Goal: Task Accomplishment & Management: Manage account settings

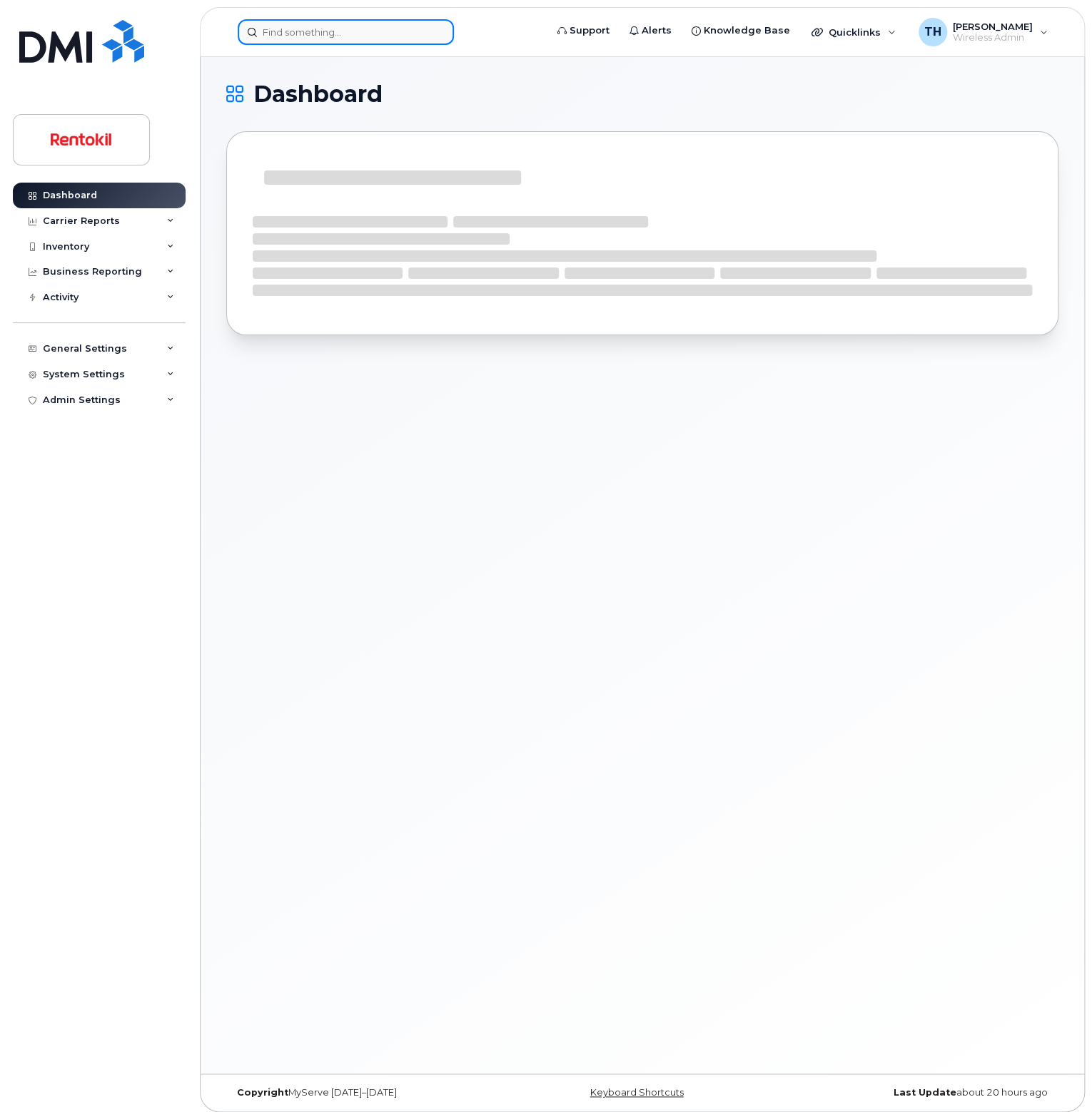
click at [377, 32] on input at bounding box center [346, 32] width 216 height 26
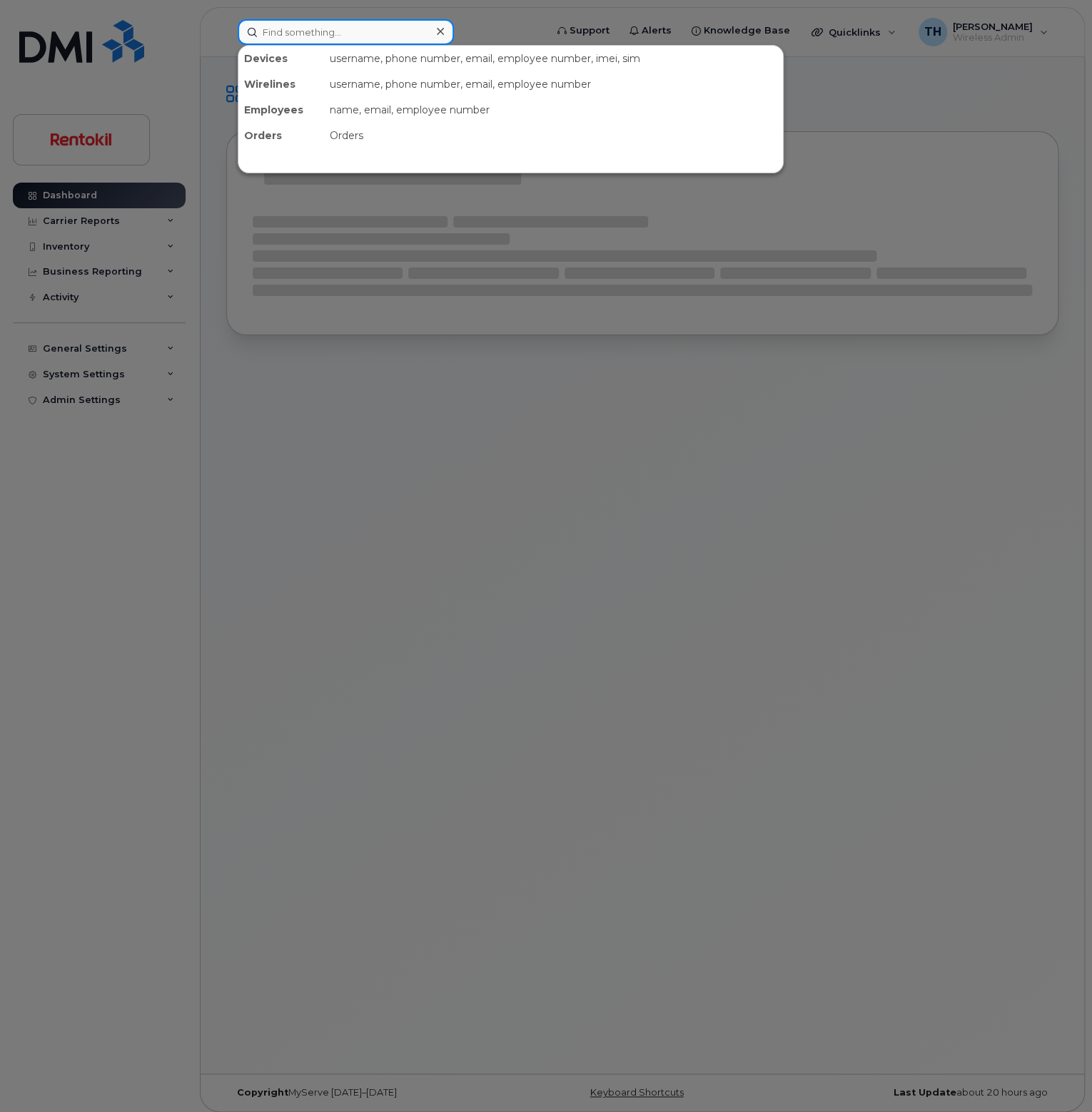
click at [377, 32] on input at bounding box center [346, 32] width 216 height 26
paste input "732-498-6152"
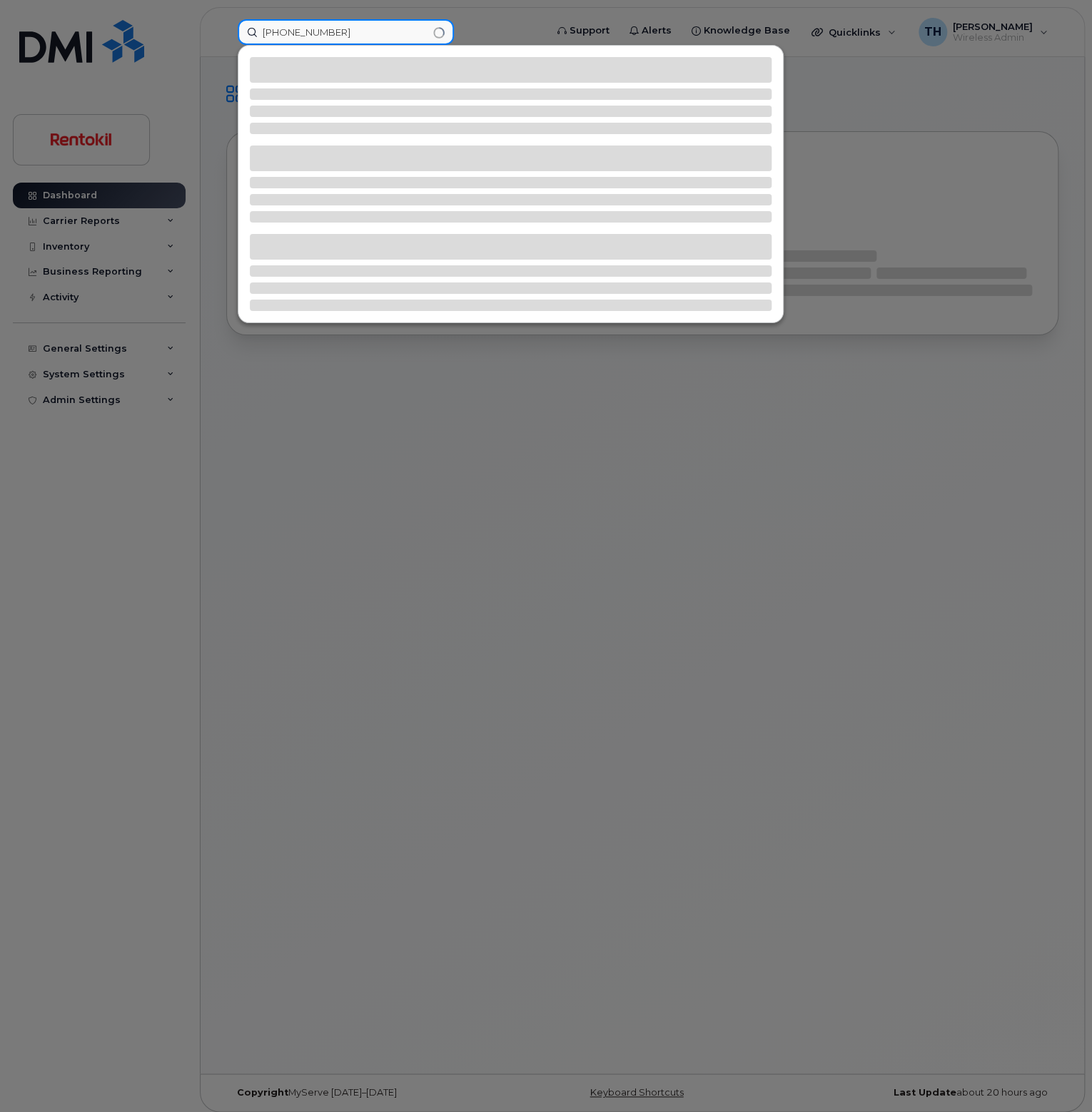
click at [370, 44] on input "732-498-6152" at bounding box center [346, 32] width 216 height 26
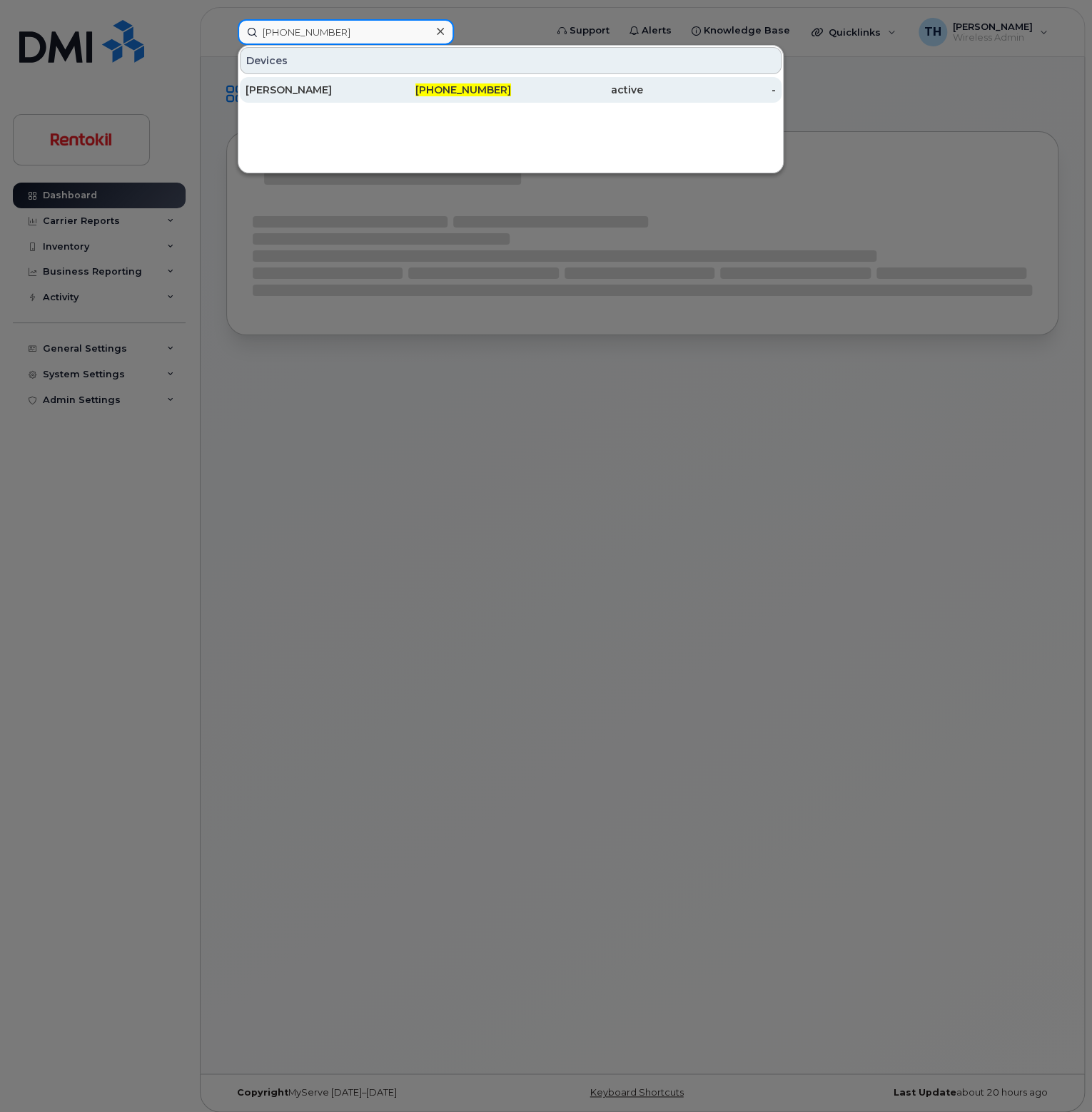
type input "732-498-6152"
click at [368, 95] on div "RUSSELL LOLLAR" at bounding box center [312, 90] width 133 height 14
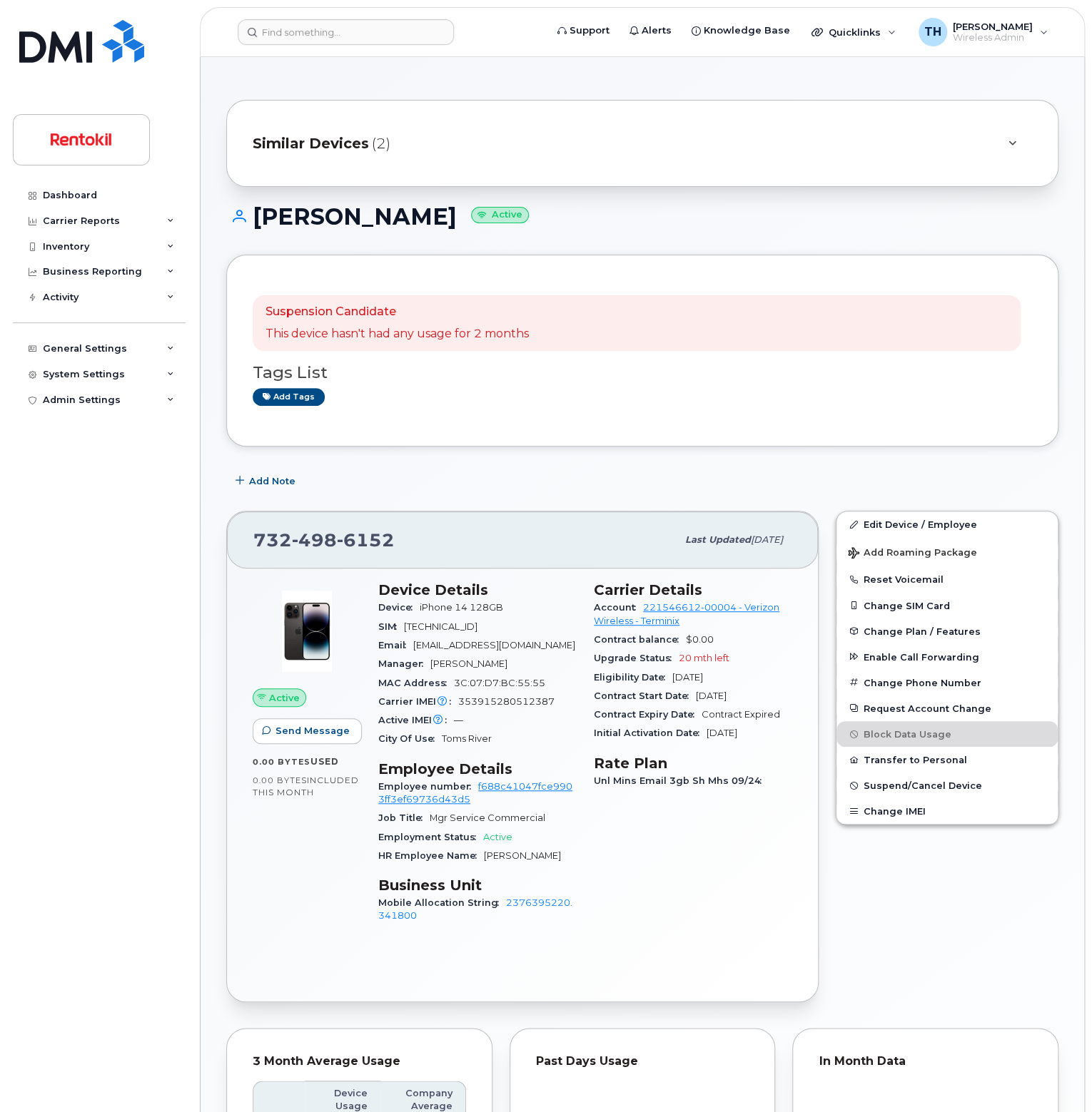
click at [497, 703] on span "353915280512387" at bounding box center [506, 702] width 97 height 11
copy span "353915280512387"
click at [325, 23] on input at bounding box center [346, 32] width 216 height 26
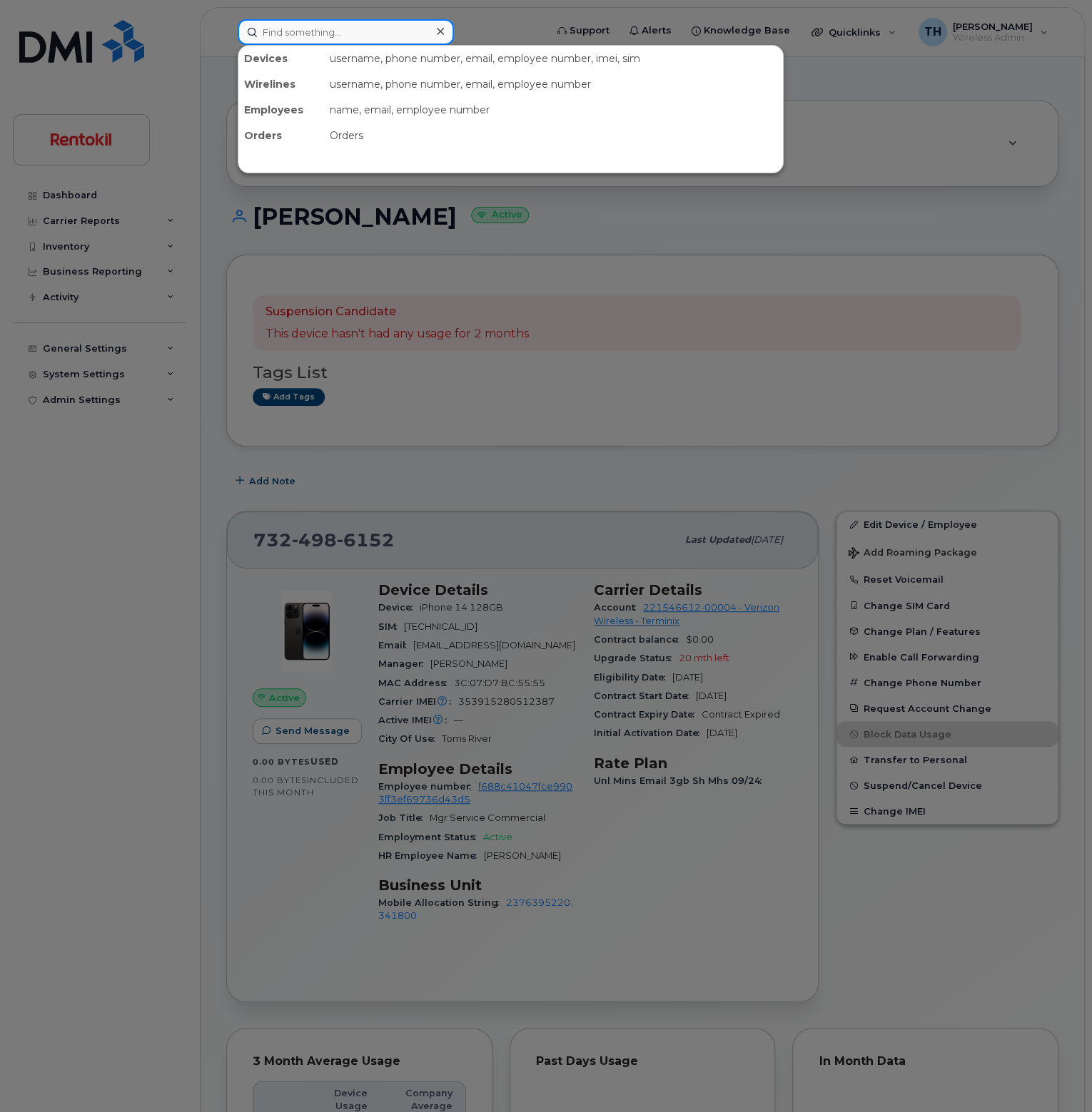
paste input "7322363257"
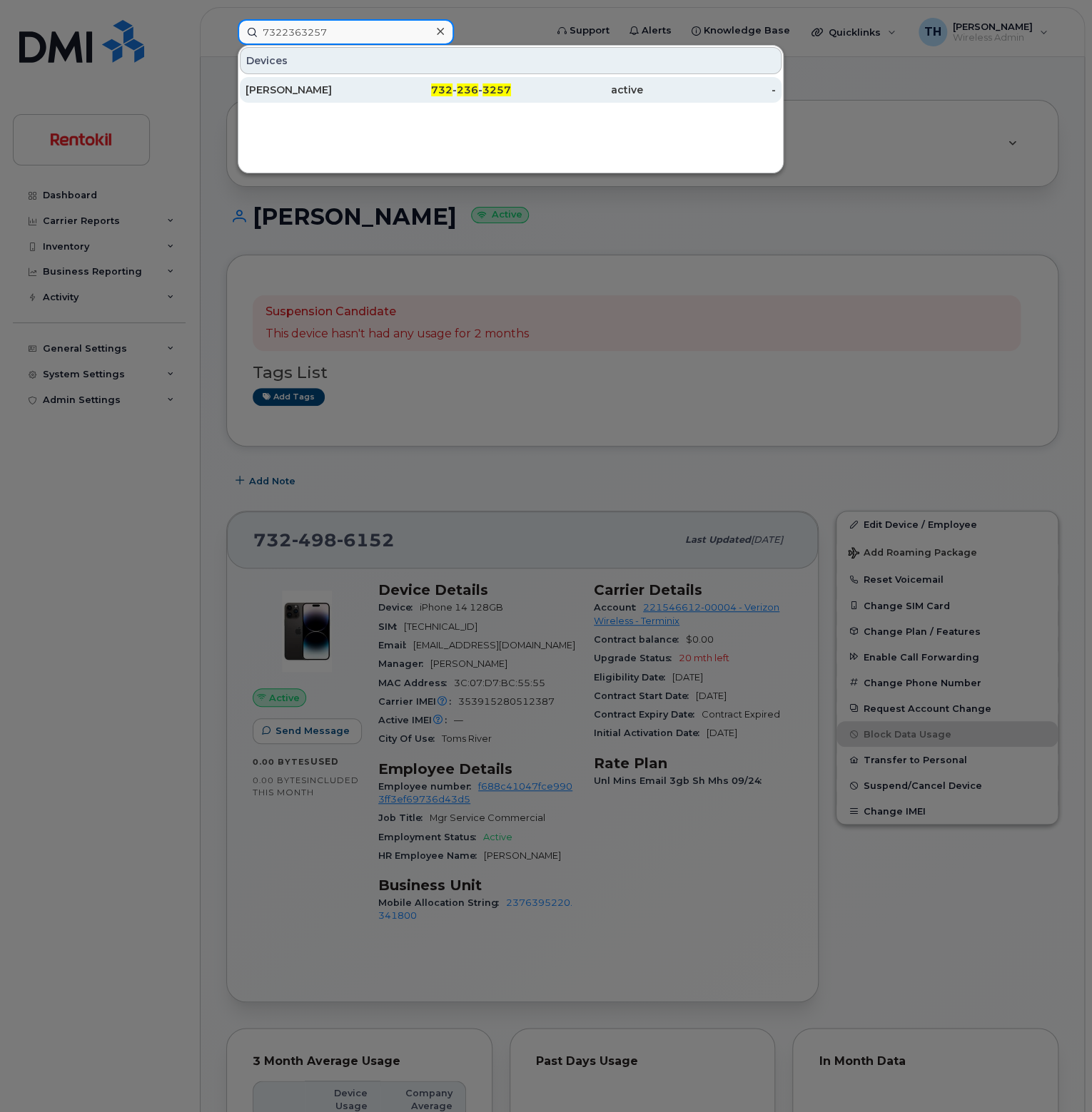
type input "7322363257"
drag, startPoint x: 371, startPoint y: 89, endPoint x: 361, endPoint y: 90, distance: 10.0
click at [371, 89] on div "[PERSON_NAME]" at bounding box center [312, 90] width 133 height 14
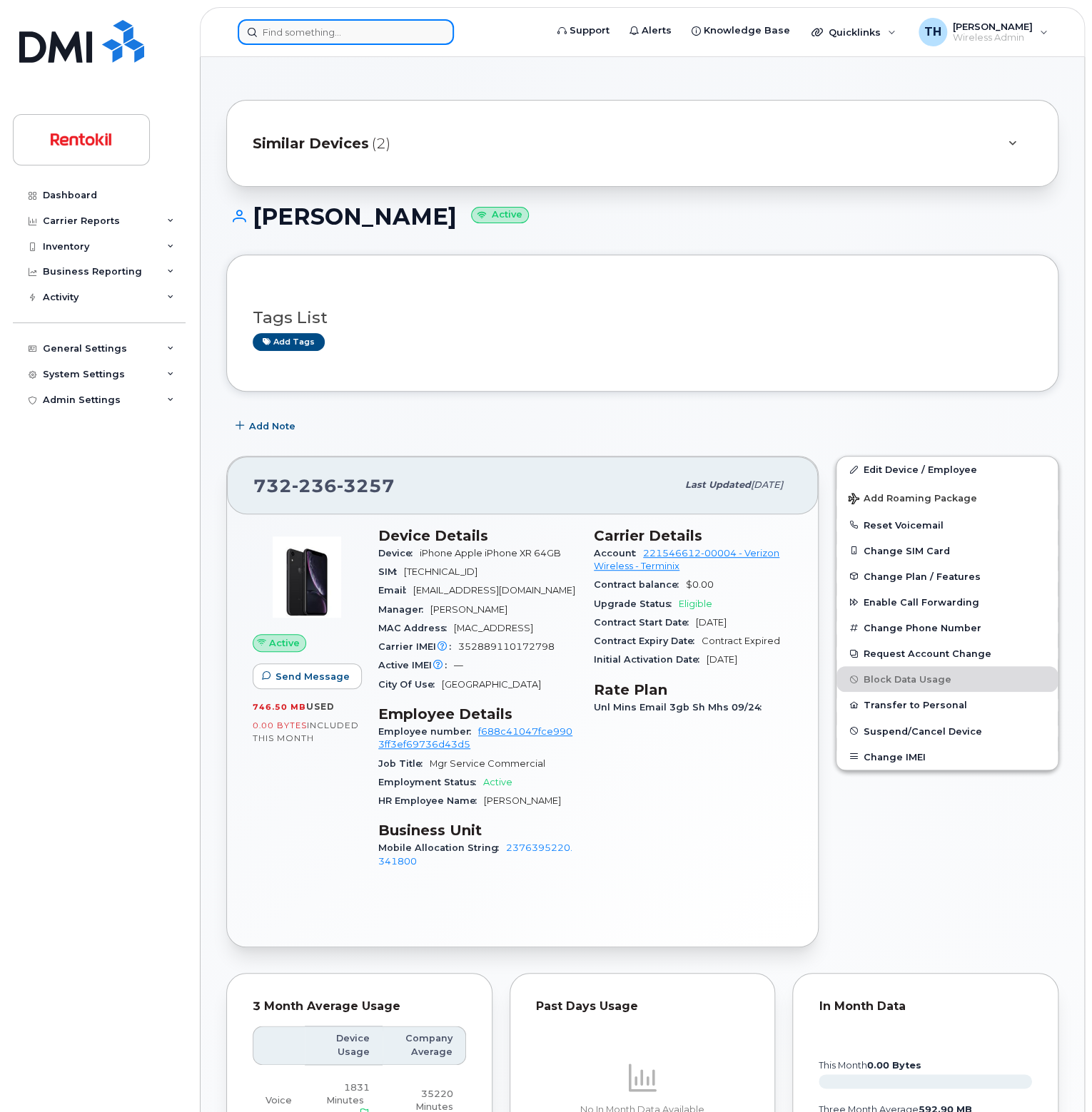
click at [352, 26] on input at bounding box center [346, 32] width 216 height 26
paste input "[PERSON_NAME]"
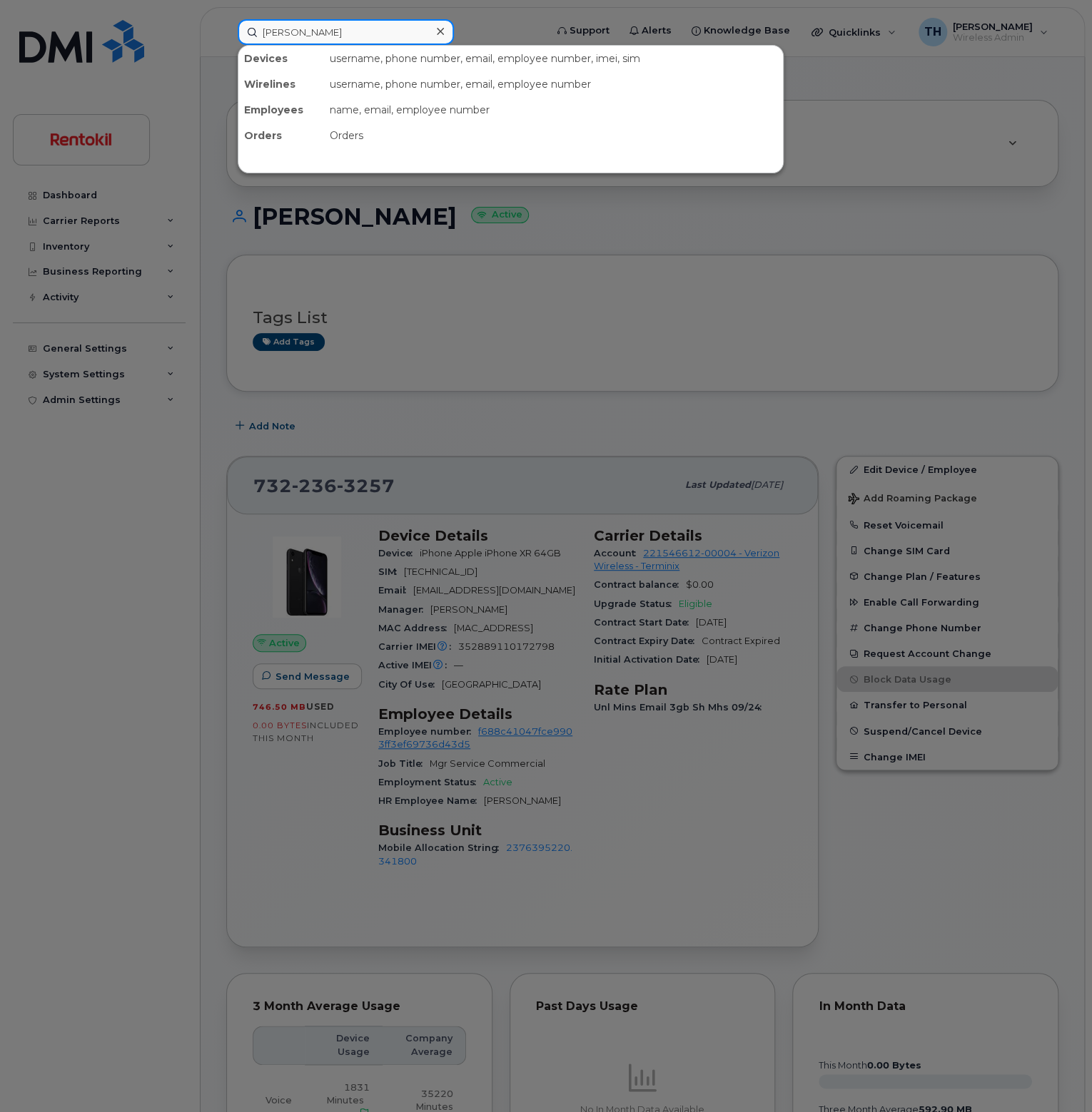
click at [376, 30] on input "[PERSON_NAME]" at bounding box center [346, 32] width 216 height 26
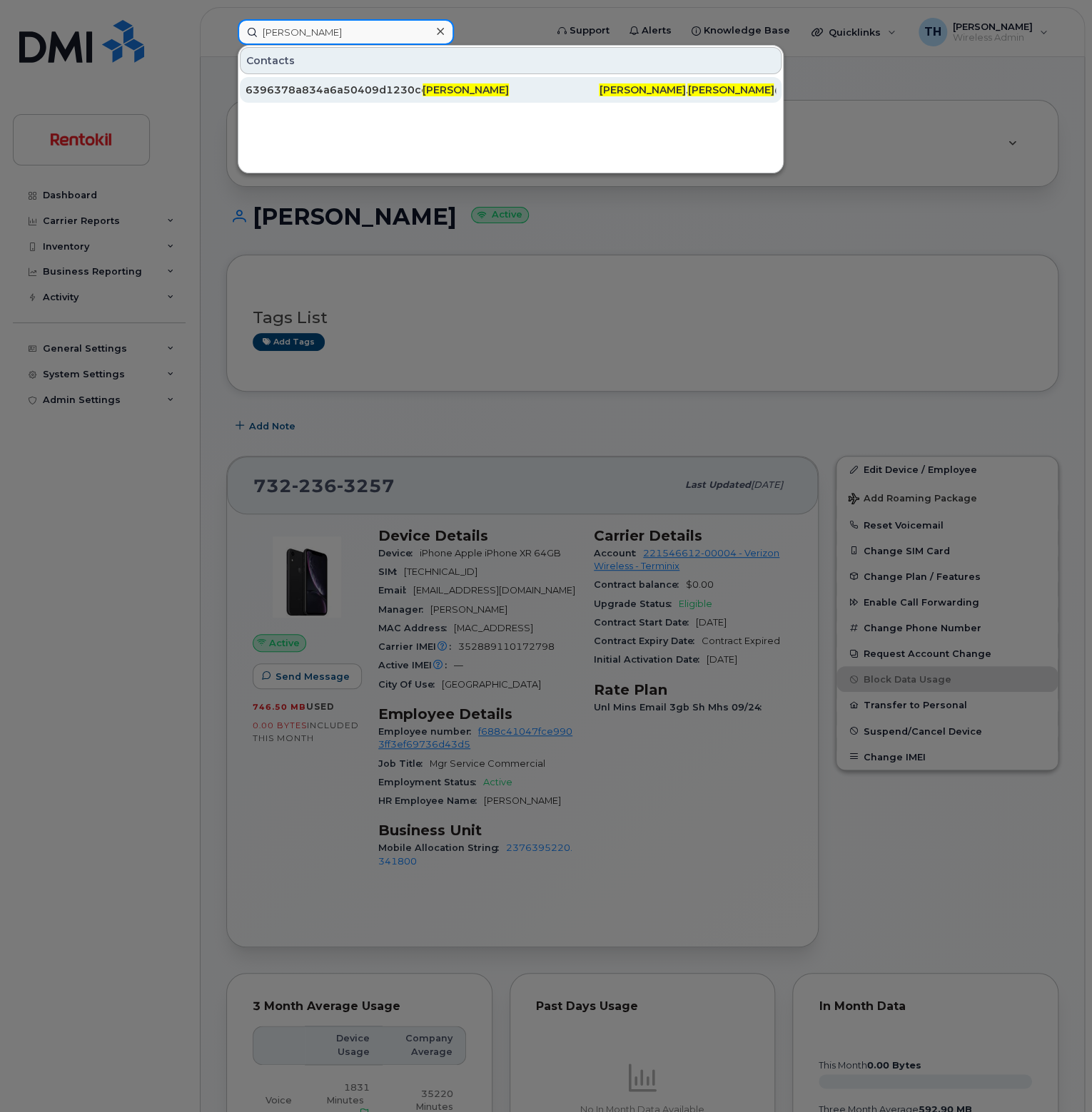
type input "[PERSON_NAME]"
click at [442, 87] on span "[PERSON_NAME]" at bounding box center [466, 90] width 87 height 12
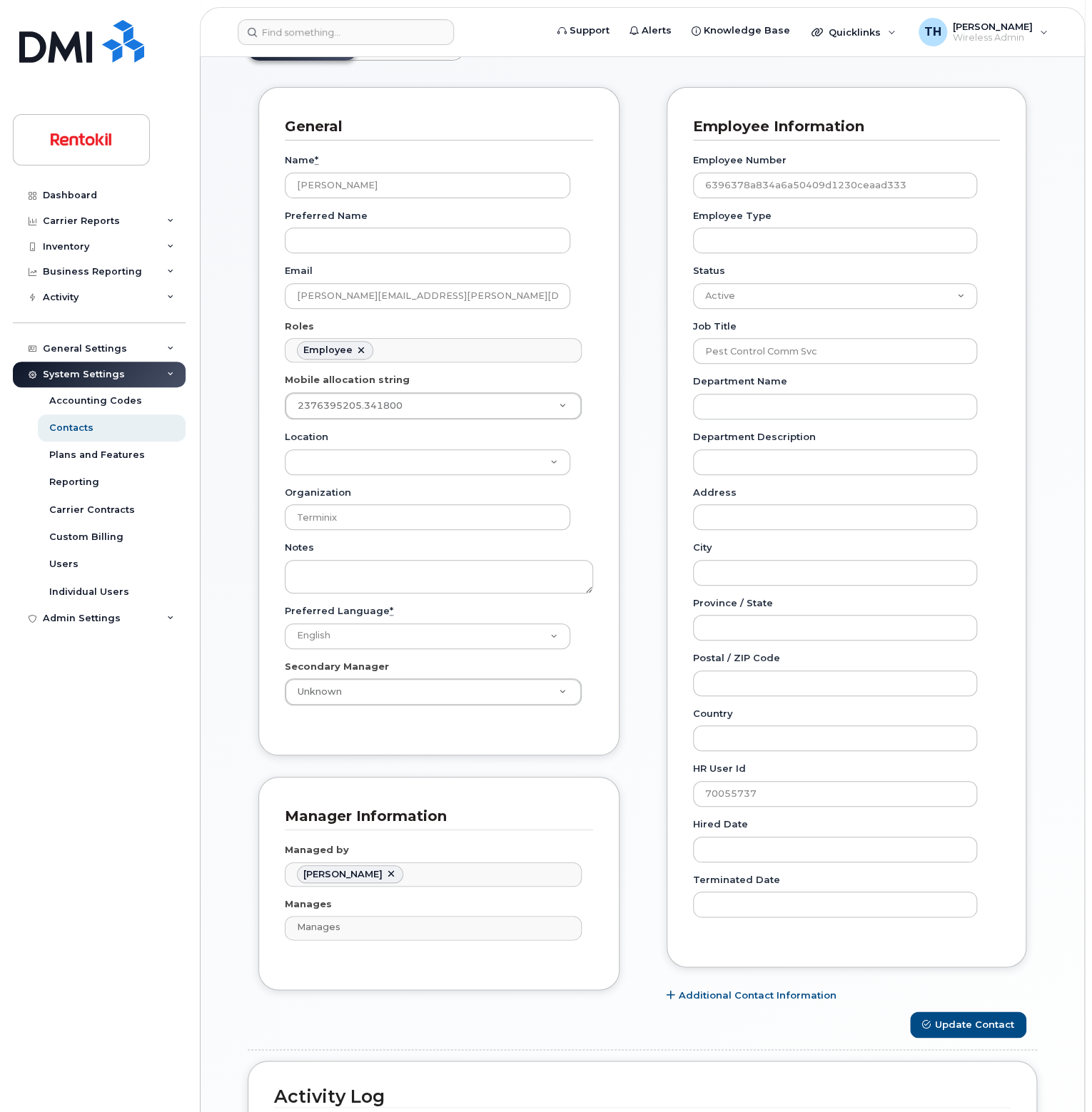
scroll to position [445, 0]
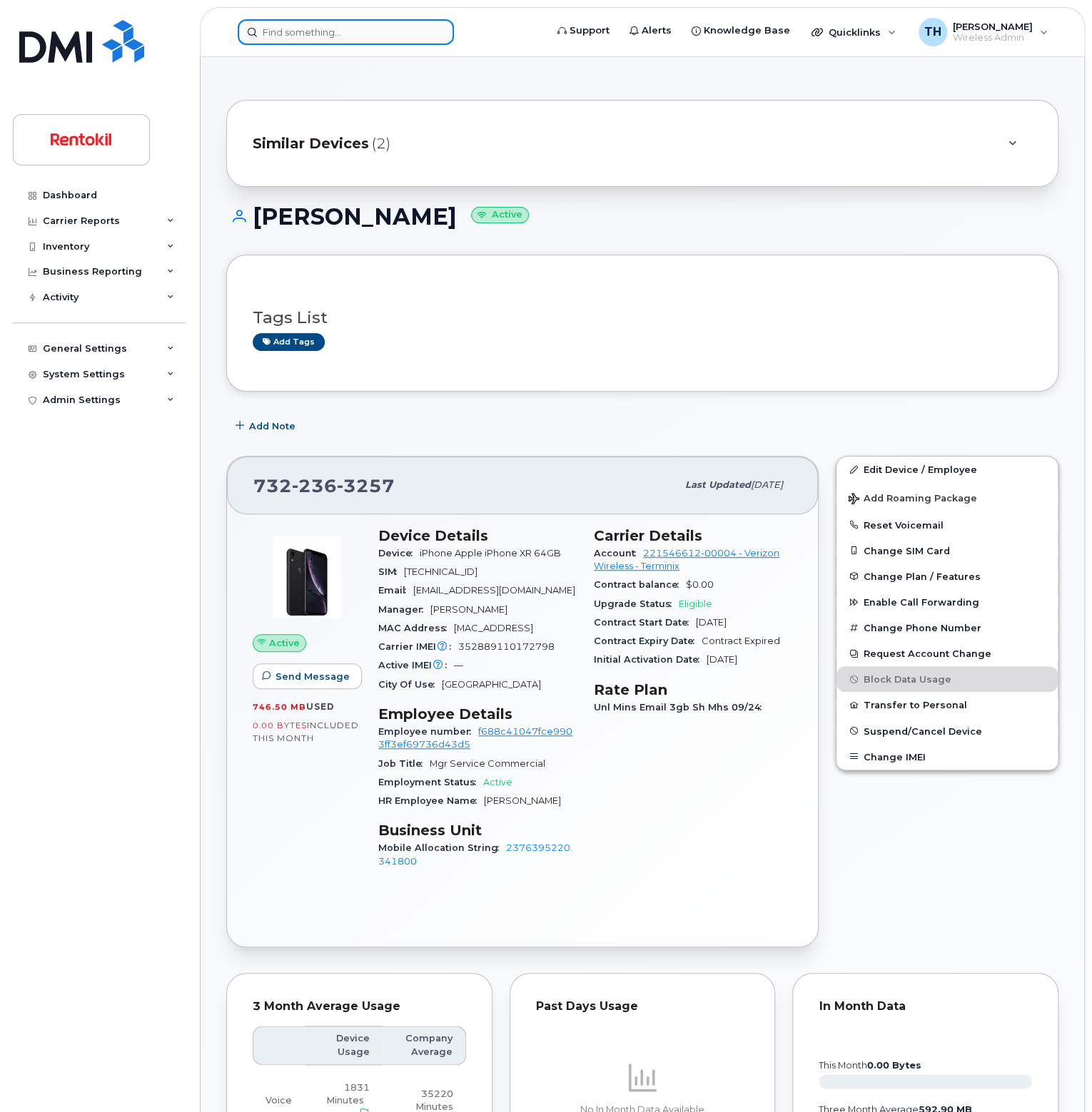
click at [371, 30] on input at bounding box center [346, 32] width 216 height 26
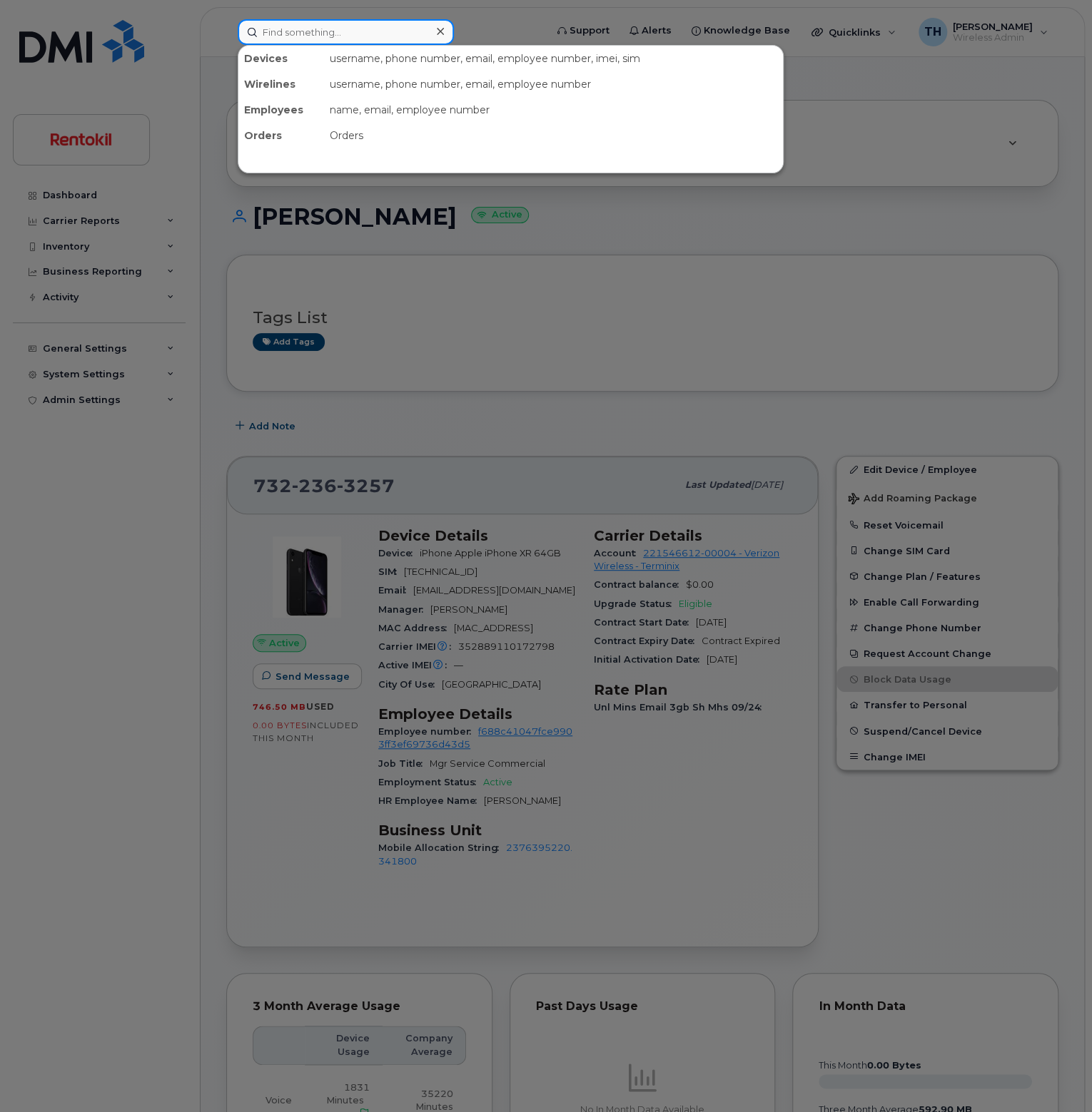
paste input "732-498-6152"
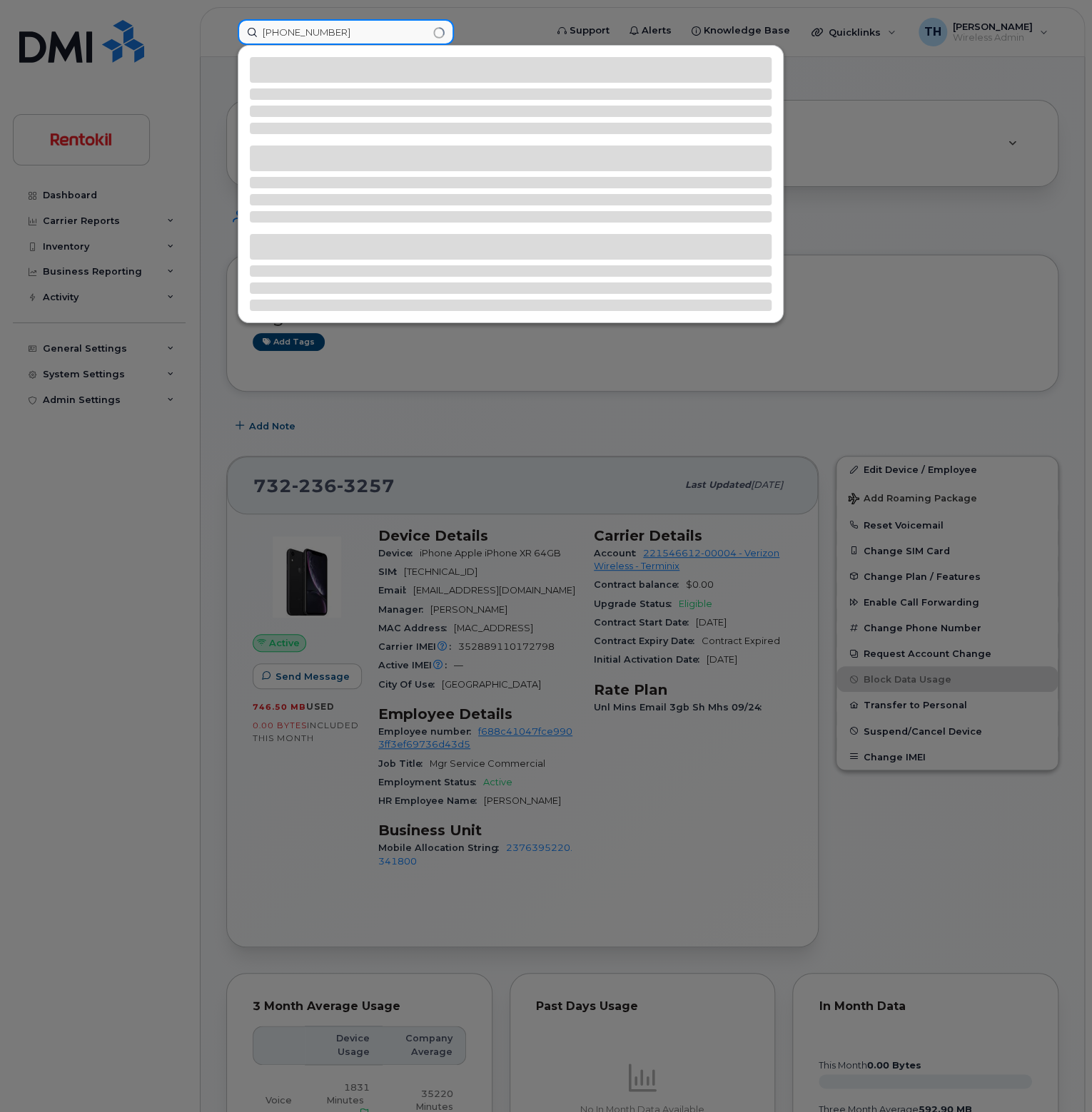
click at [380, 30] on input "732-498-6152" at bounding box center [346, 32] width 216 height 26
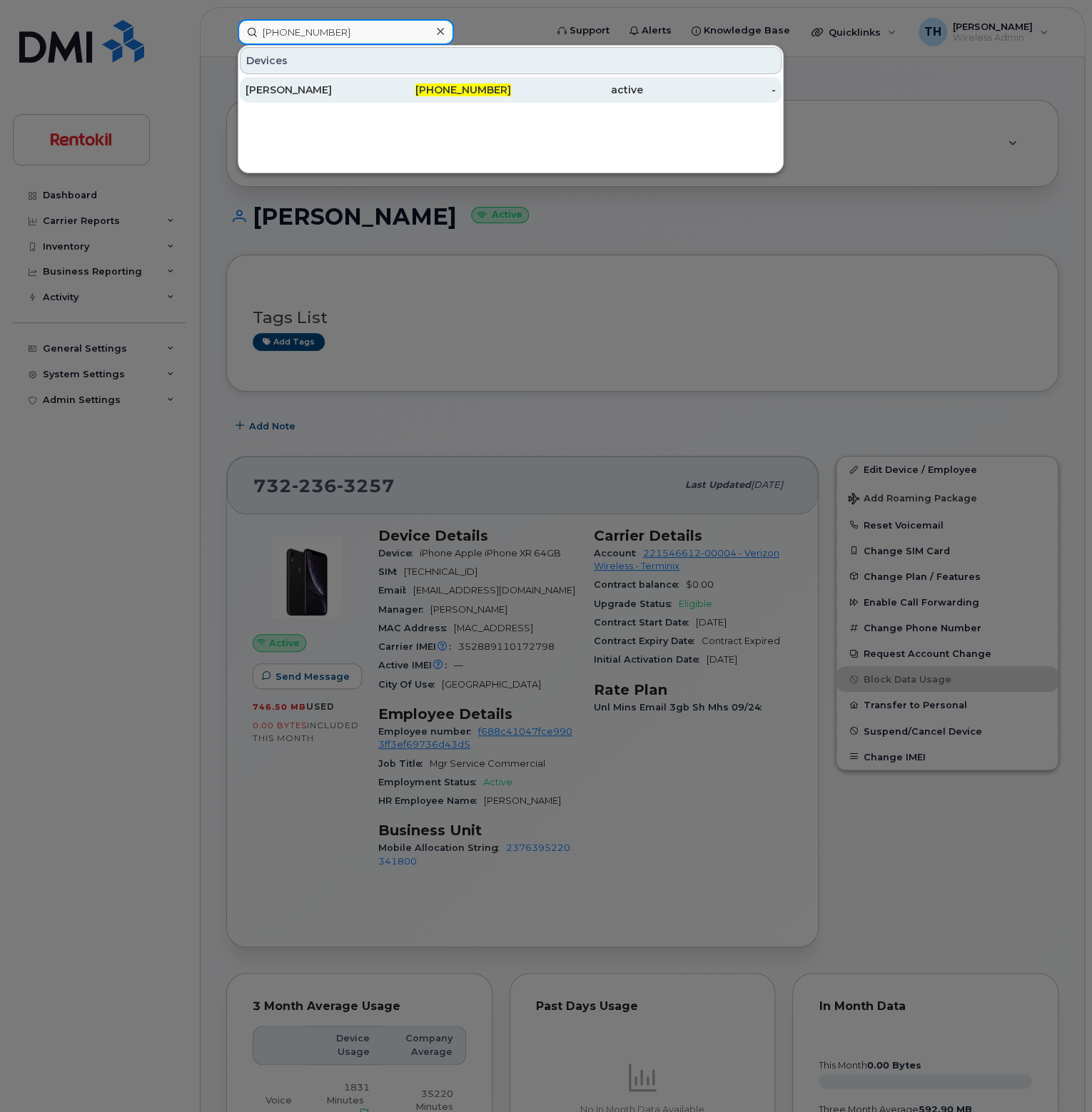
type input "732-498-6152"
click at [375, 87] on div "[PERSON_NAME]" at bounding box center [312, 90] width 133 height 14
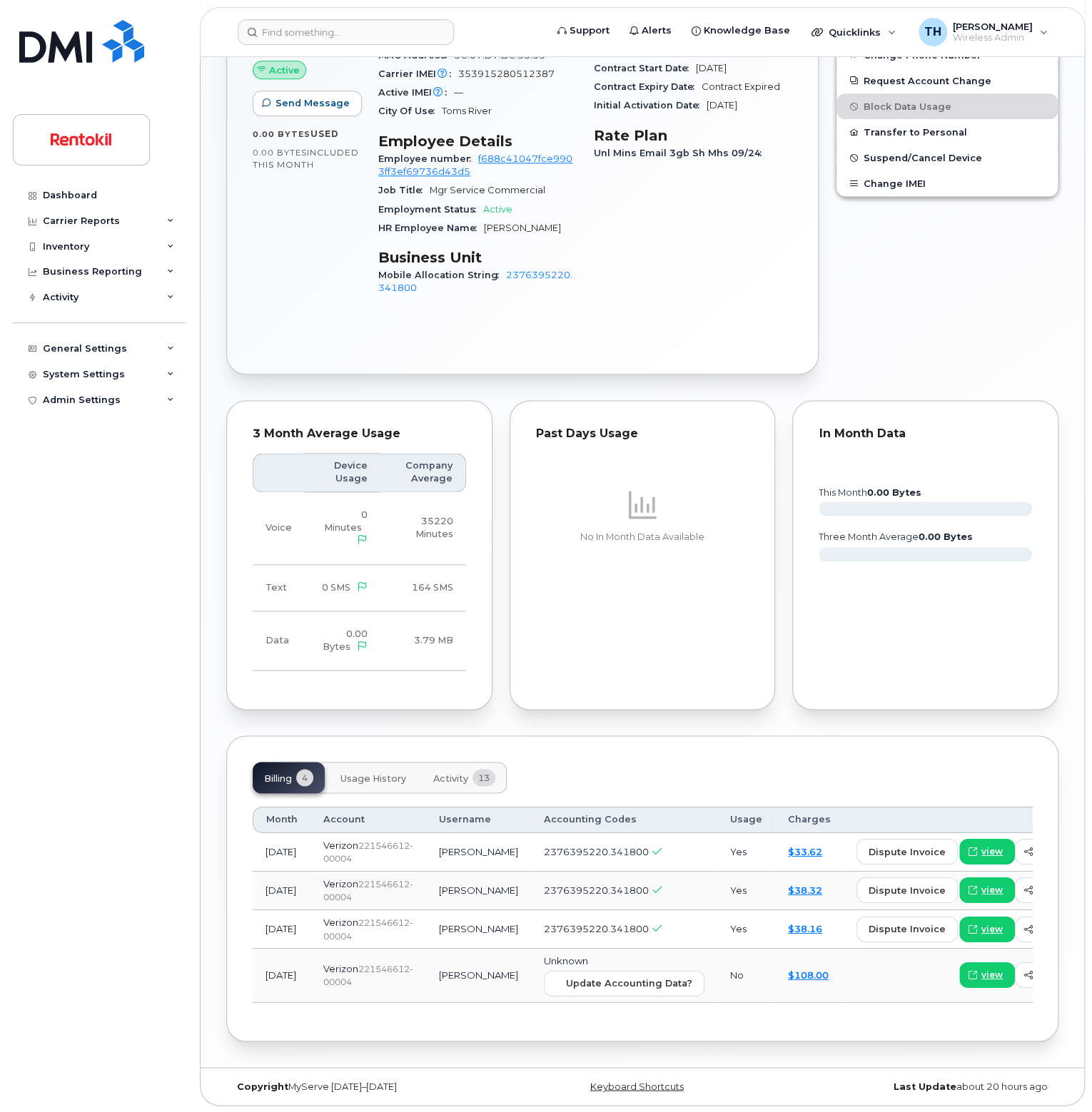
scroll to position [671, 0]
drag, startPoint x: 449, startPoint y: 869, endPoint x: 409, endPoint y: 855, distance: 42.4
click at [426, 870] on td "[PERSON_NAME]" at bounding box center [478, 889] width 105 height 38
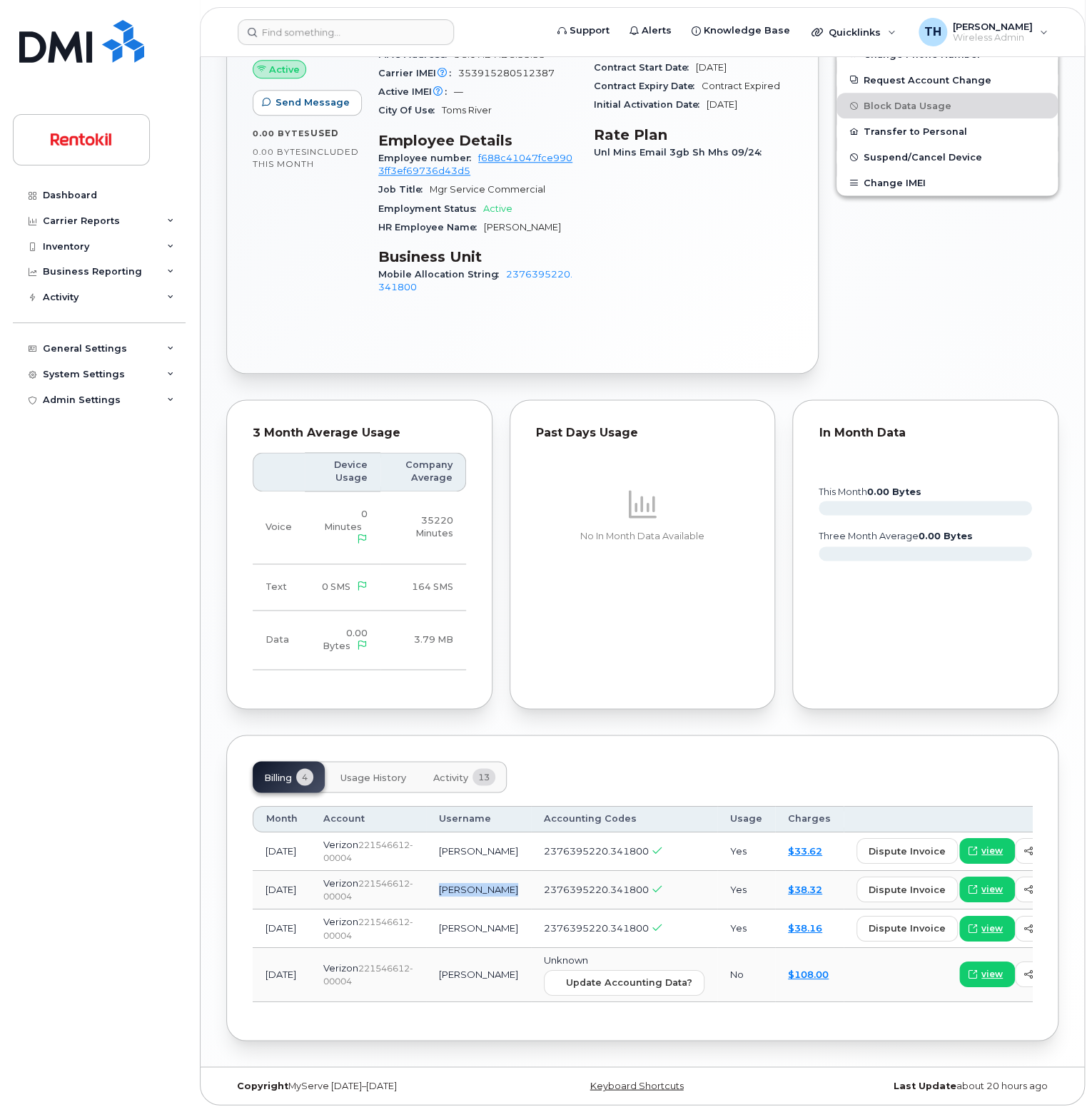
click at [426, 870] on td "[PERSON_NAME]" at bounding box center [478, 889] width 105 height 38
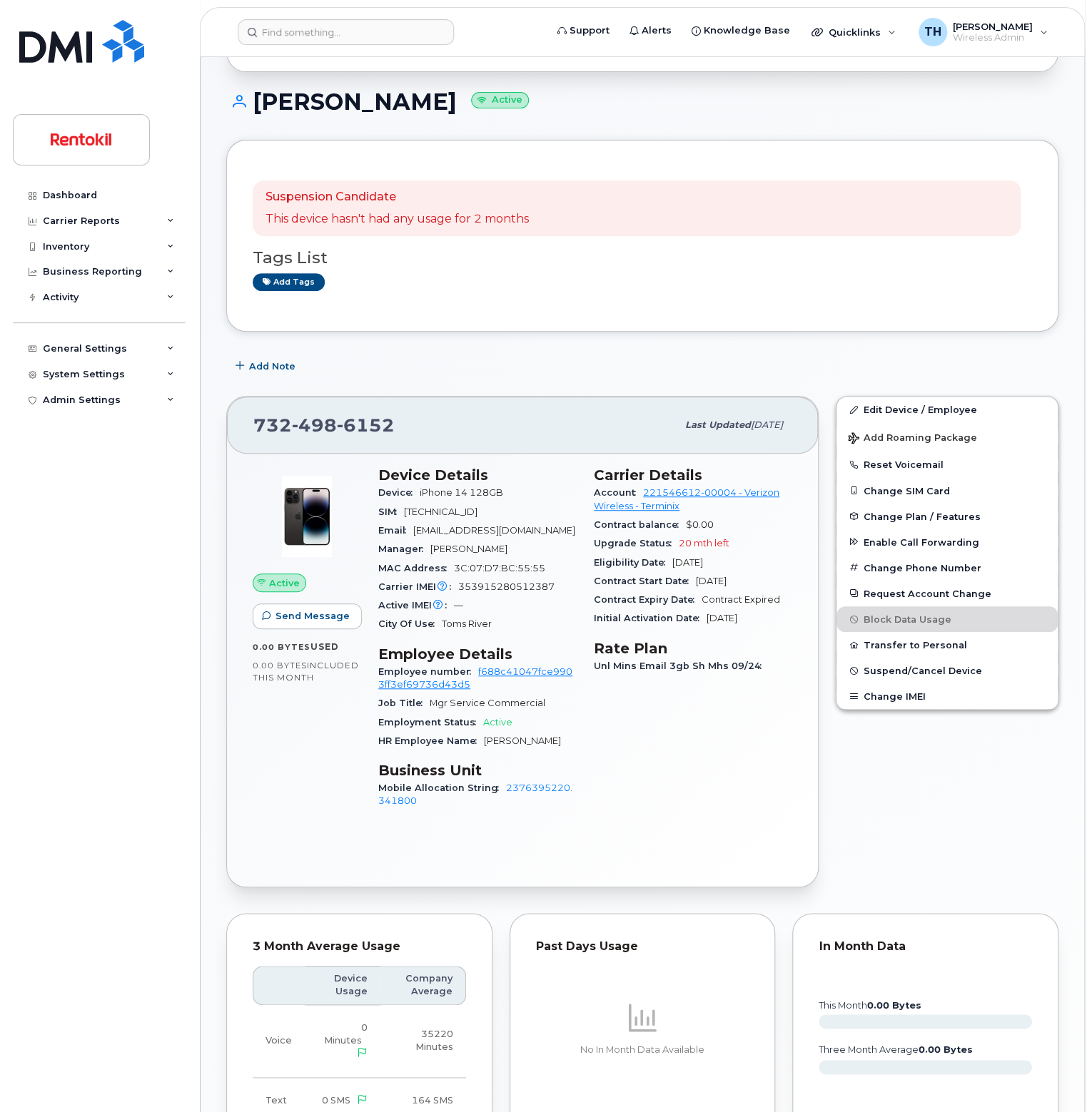
scroll to position [0, 0]
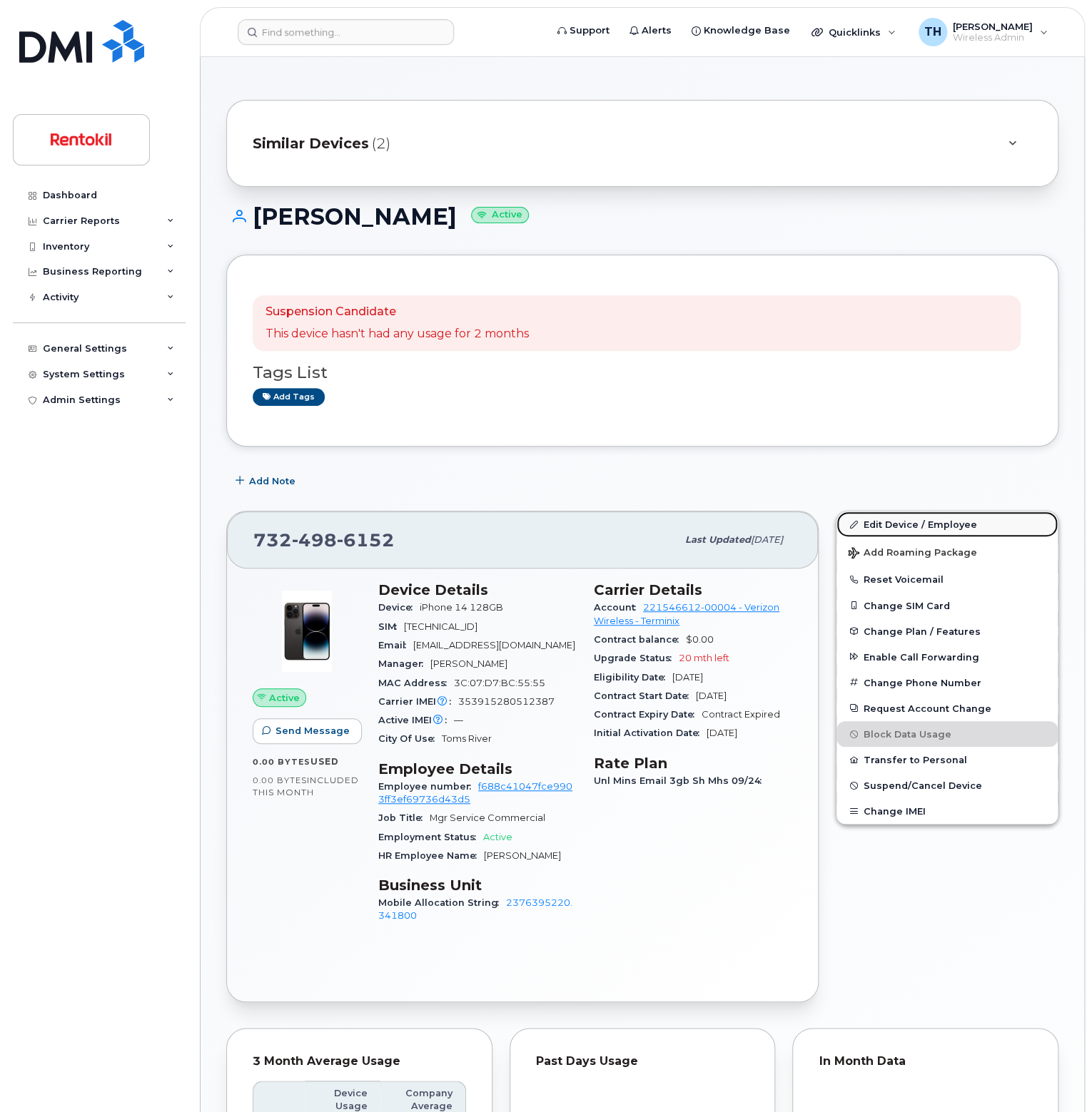
click at [902, 524] on link "Edit Device / Employee" at bounding box center [947, 524] width 222 height 26
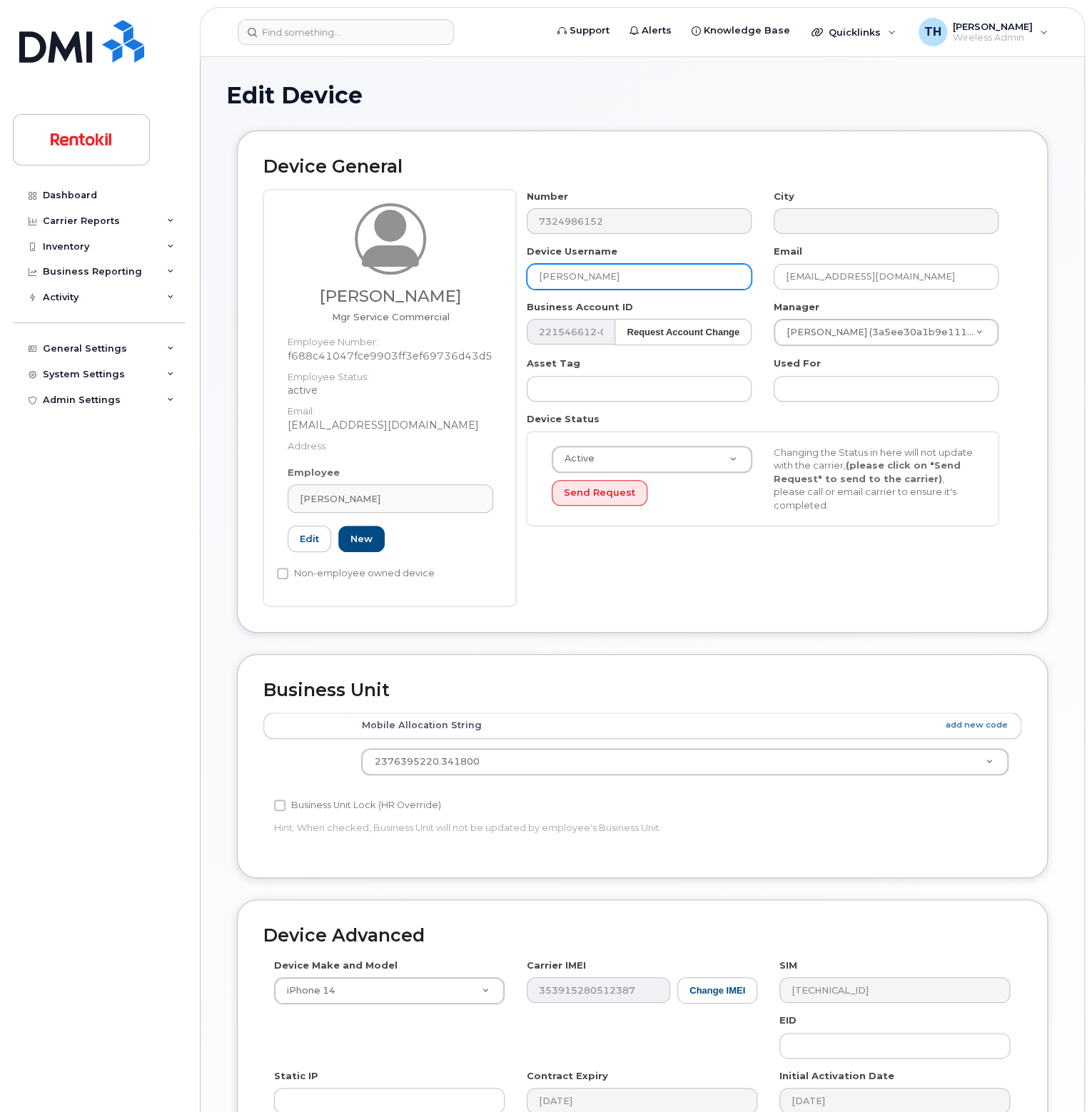
click at [638, 277] on input "[PERSON_NAME]" at bounding box center [639, 277] width 225 height 26
paste input "[PERSON_NAME]"
type input "[PERSON_NAME]"
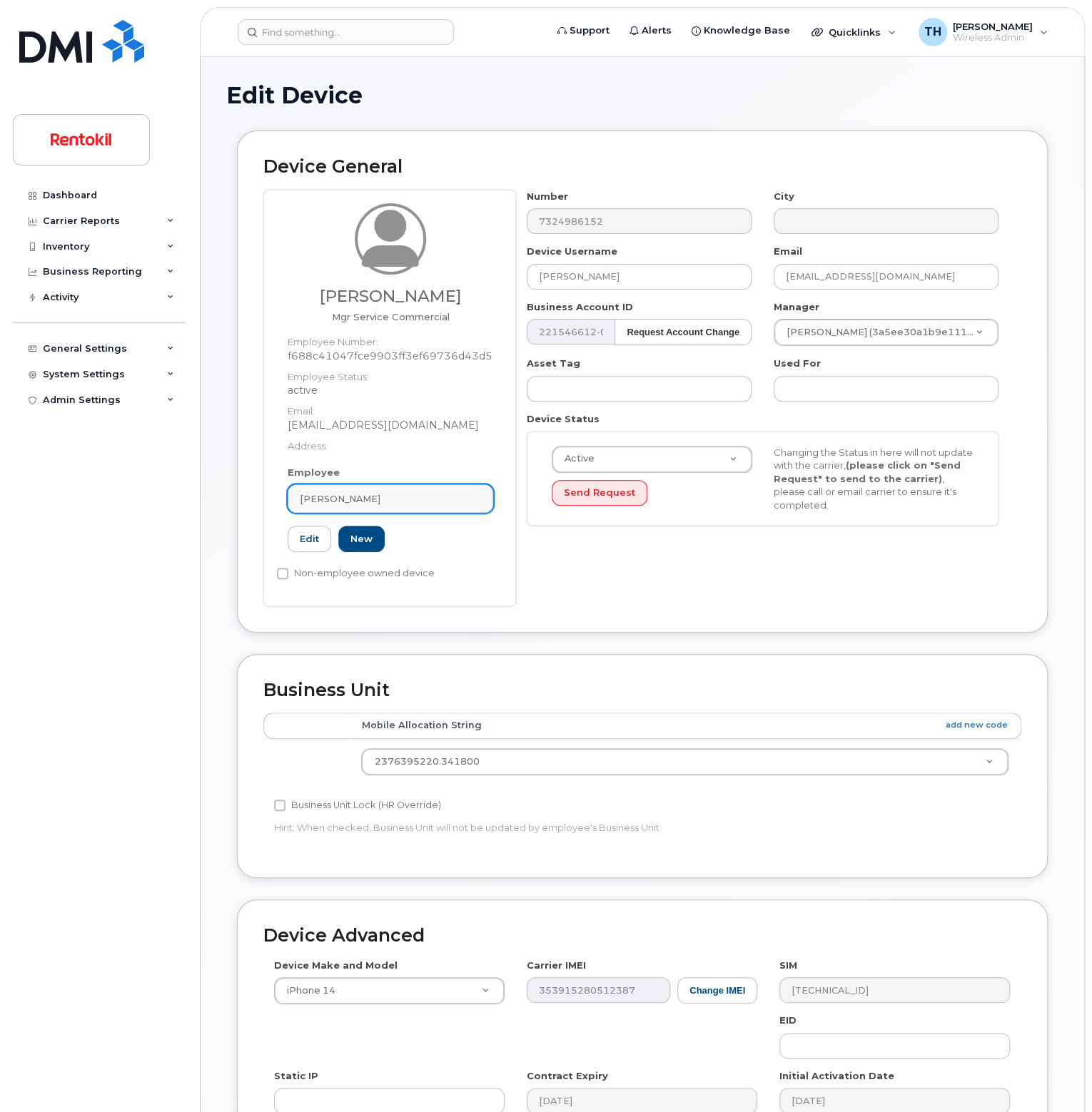
click at [417, 487] on link "[PERSON_NAME]" at bounding box center [391, 498] width 206 height 29
paste input "[PERSON_NAME]"
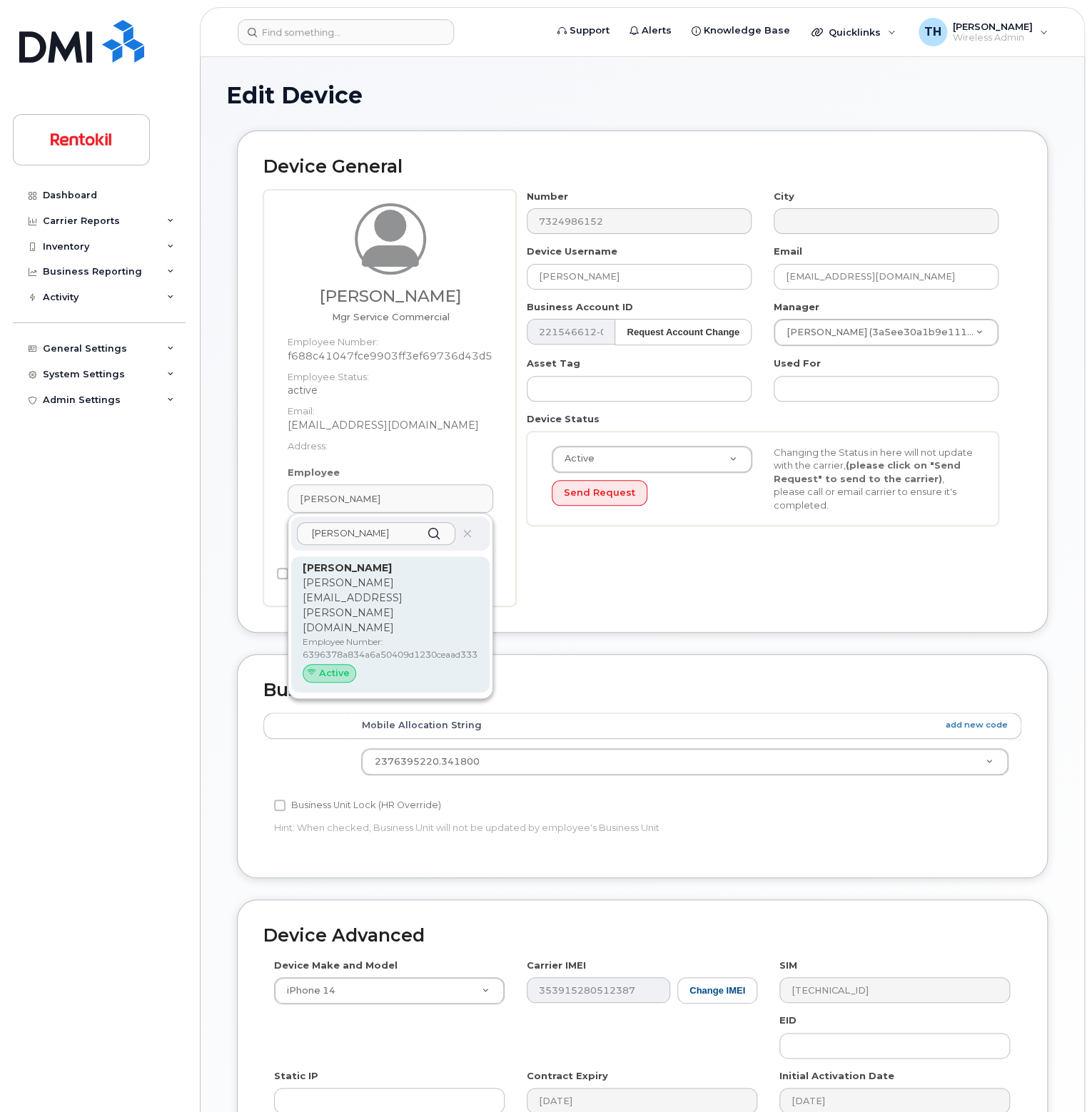
type input "[PERSON_NAME]"
click at [389, 636] on p "Employee Number: 6396378a834a6a50409d1230ceaad333" at bounding box center [390, 648] width 176 height 26
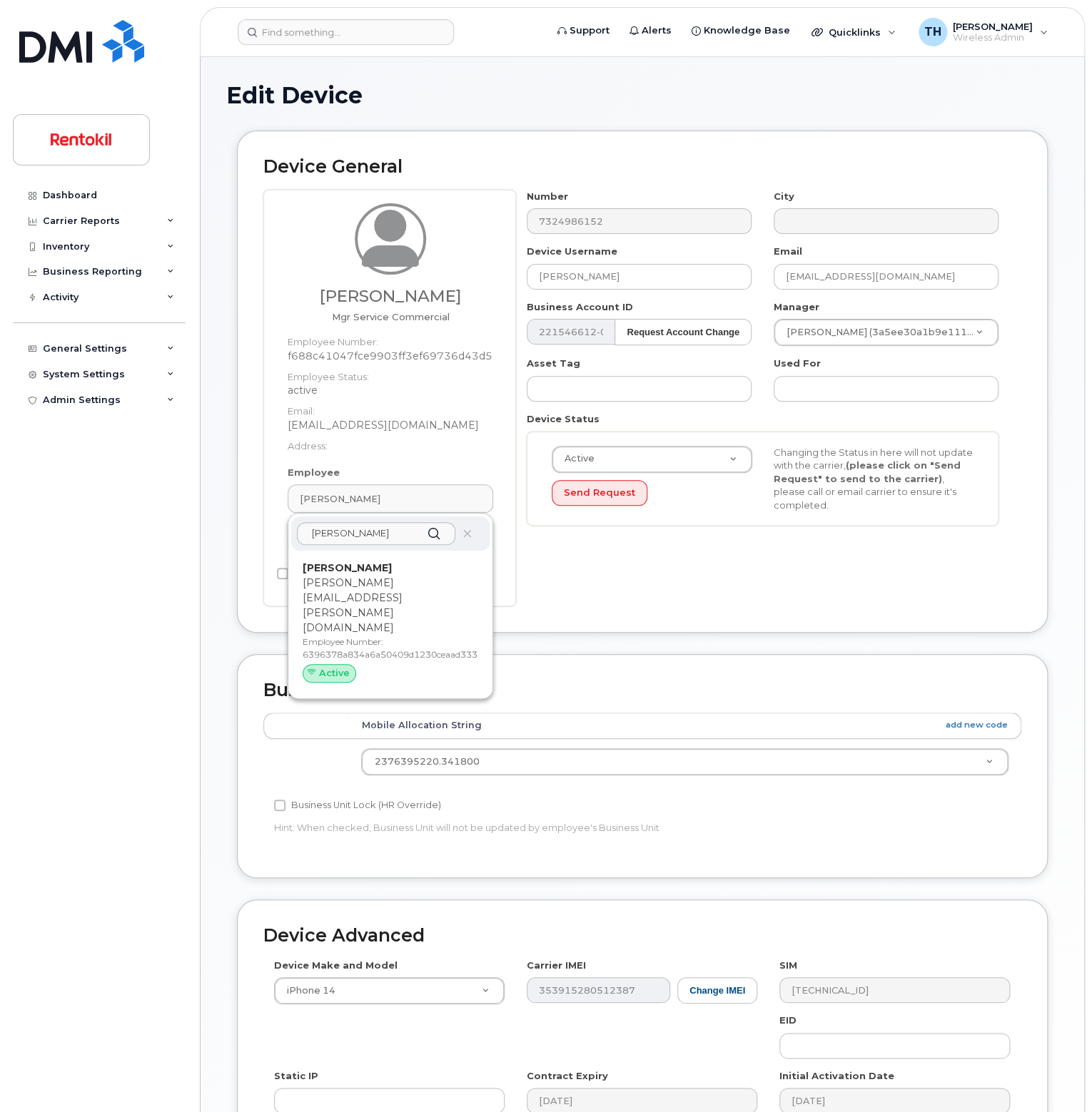
type input "[PERSON_NAME]"
type input "[PERSON_NAME][EMAIL_ADDRESS][PERSON_NAME][DOMAIN_NAME]"
type input "35239325"
type input "6396378a834a6a50409d1230ceaad333"
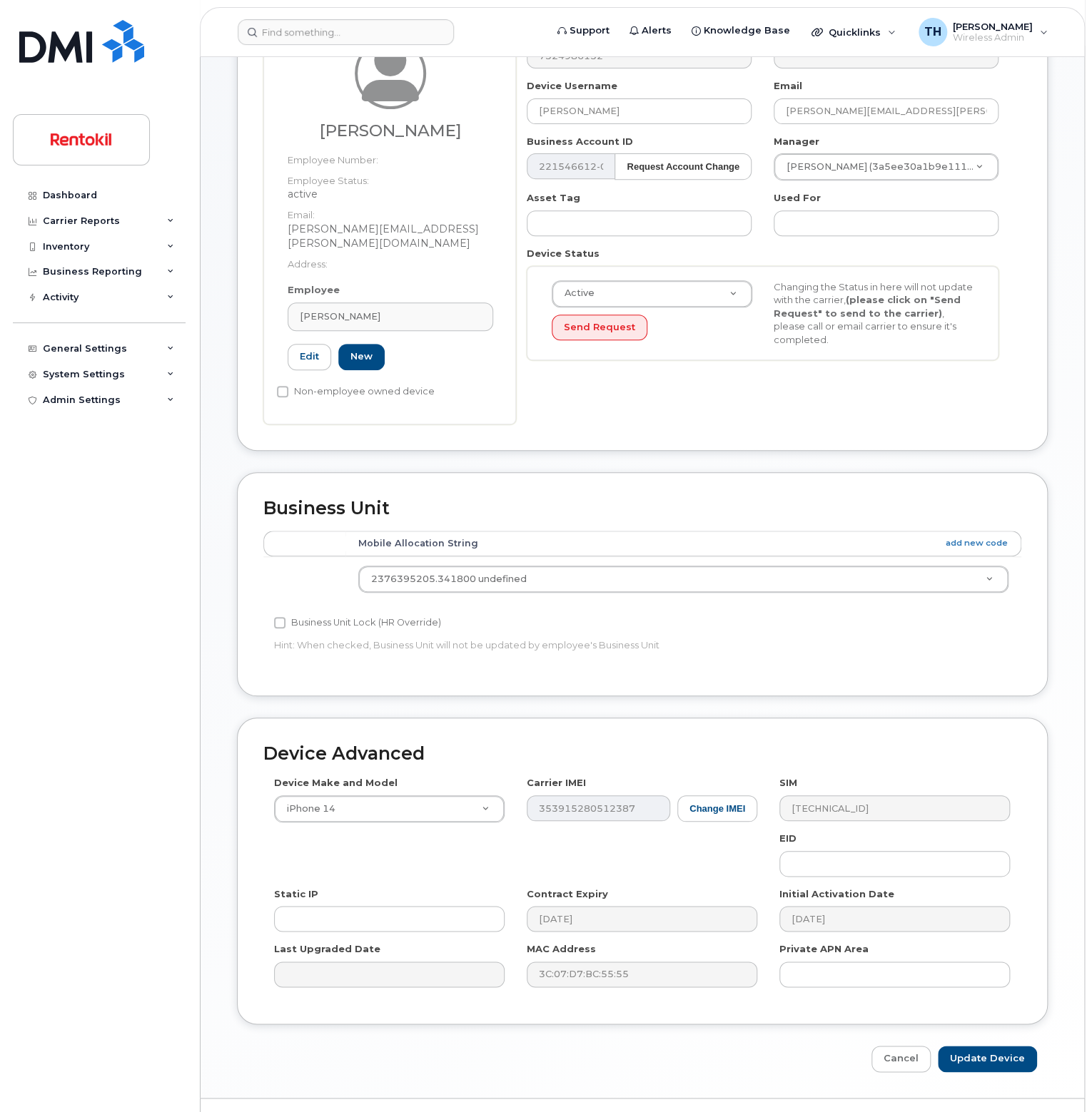
scroll to position [179, 0]
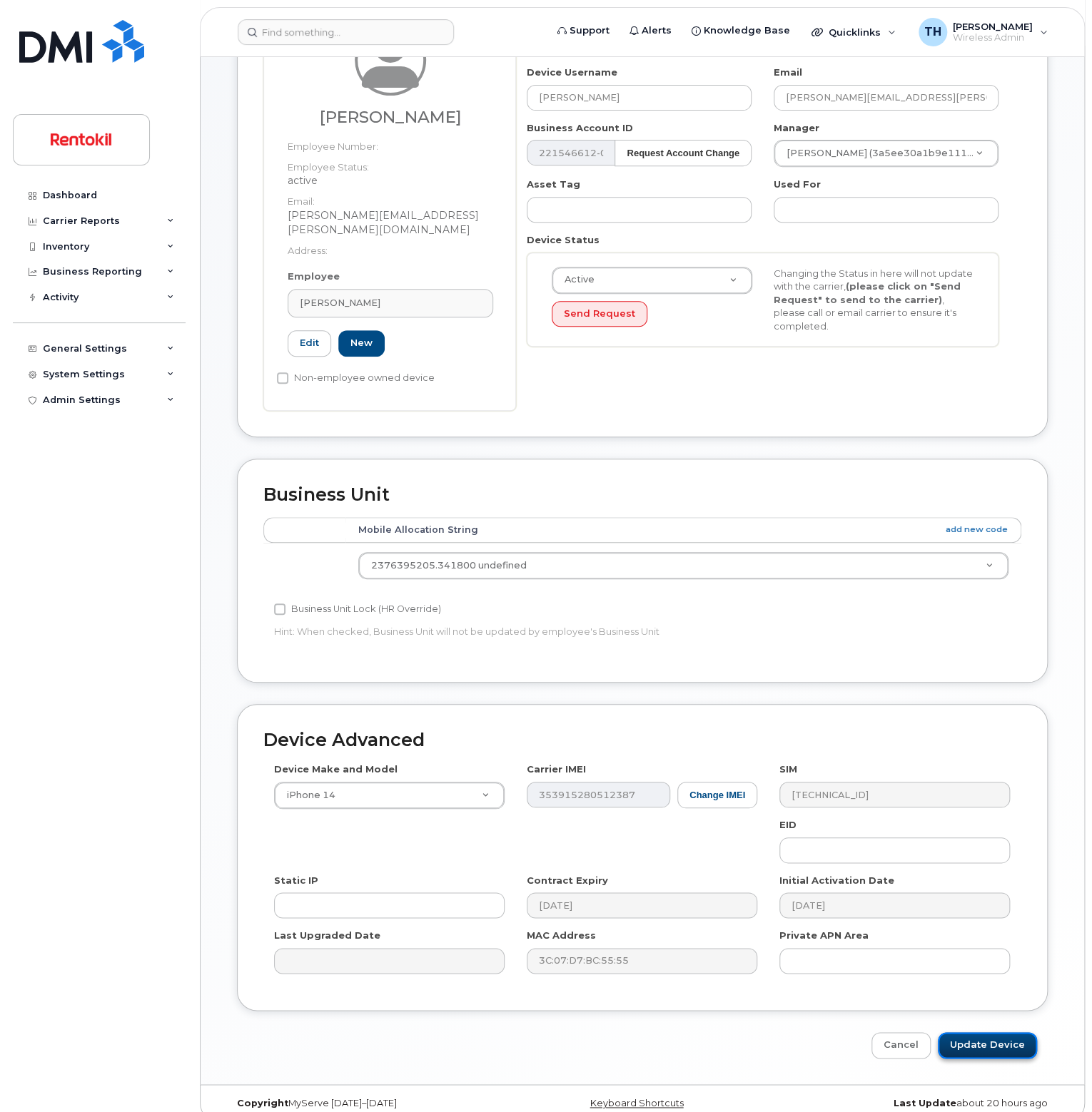
click at [968, 1035] on input "Update Device" at bounding box center [987, 1046] width 99 height 27
type input "Saving..."
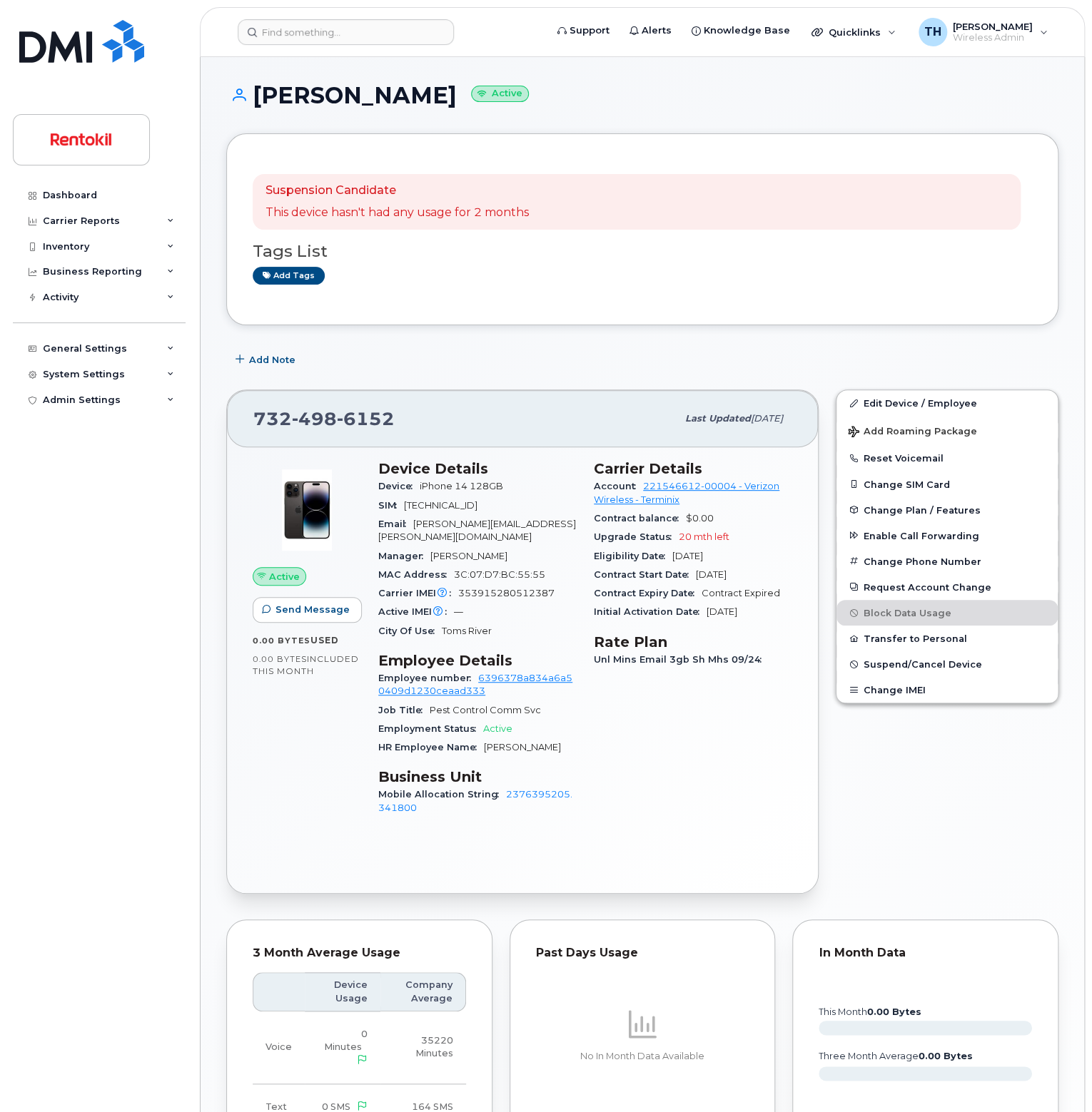
click at [480, 590] on span "353915280512387" at bounding box center [506, 593] width 97 height 11
copy span "353915280512387"
click at [472, 637] on div "City Of Use Toms River" at bounding box center [477, 632] width 198 height 19
drag, startPoint x: 487, startPoint y: 750, endPoint x: 568, endPoint y: 753, distance: 81.1
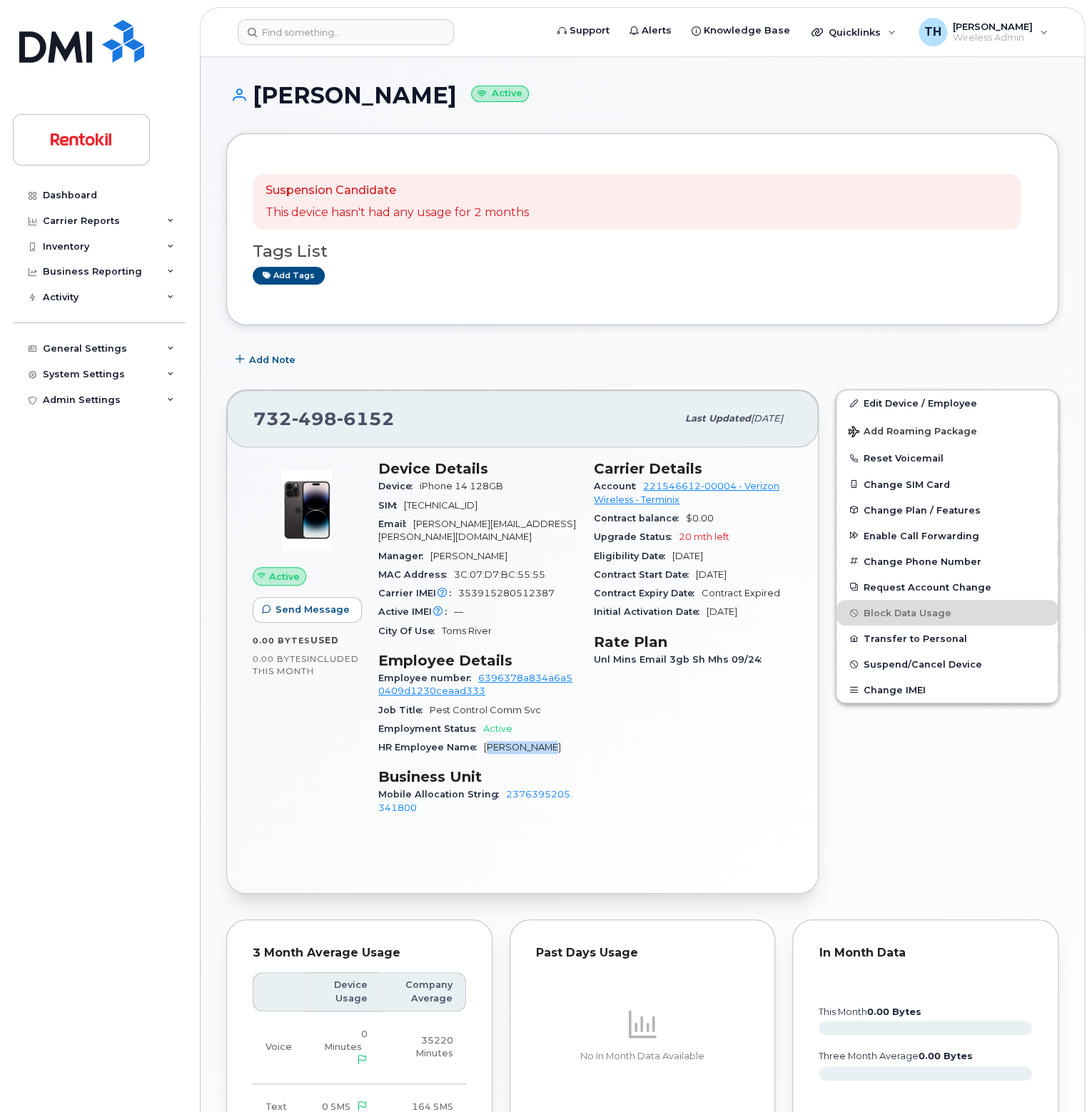
click at [559, 751] on div "HR Employee Name Sean Wilkins" at bounding box center [477, 748] width 198 height 19
click at [568, 753] on div "HR Employee Name Sean Wilkins" at bounding box center [477, 748] width 198 height 19
click at [901, 402] on link "Edit Device / Employee" at bounding box center [947, 402] width 222 height 26
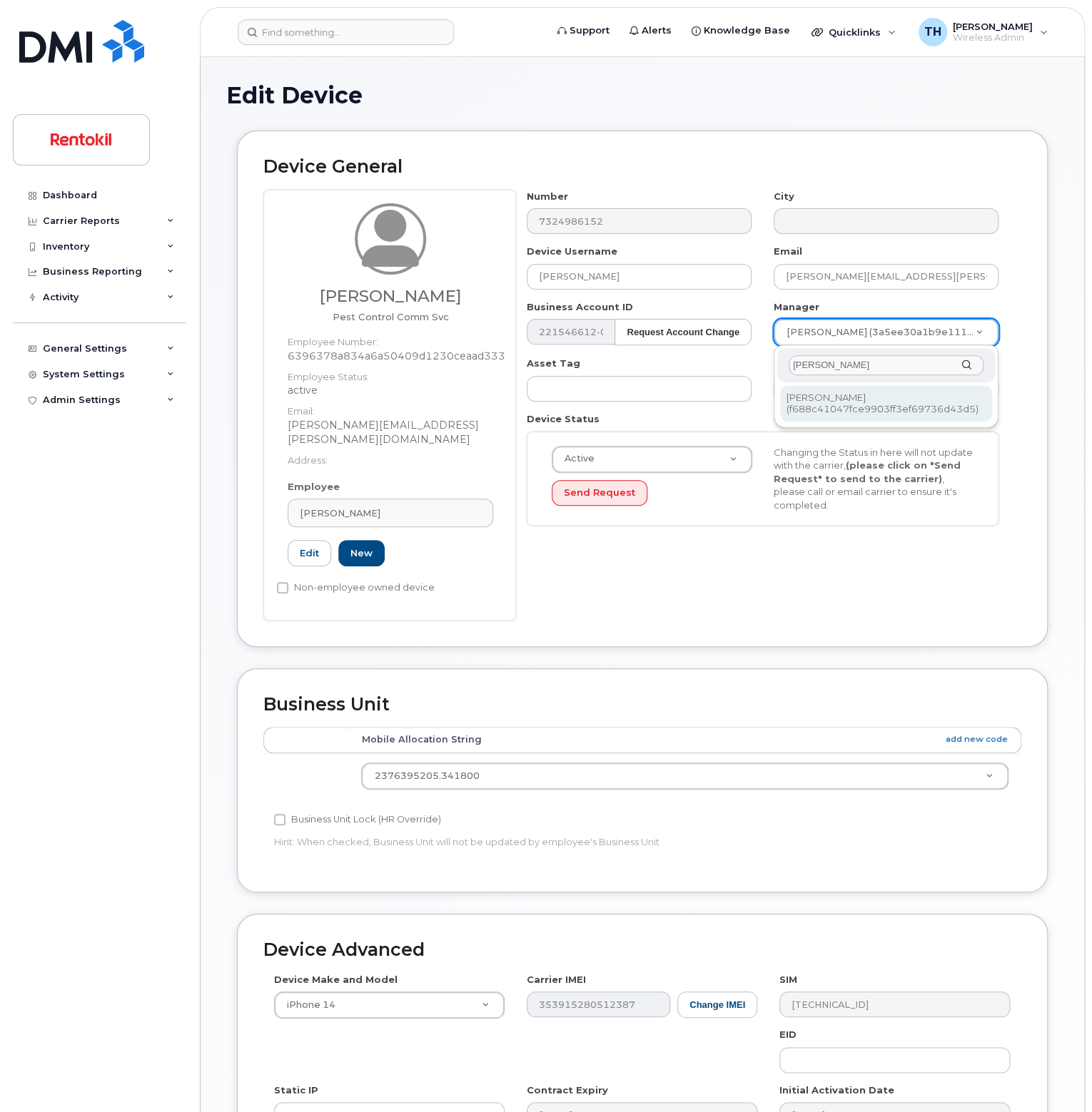
type input "[PERSON_NAME]"
type input "2952937"
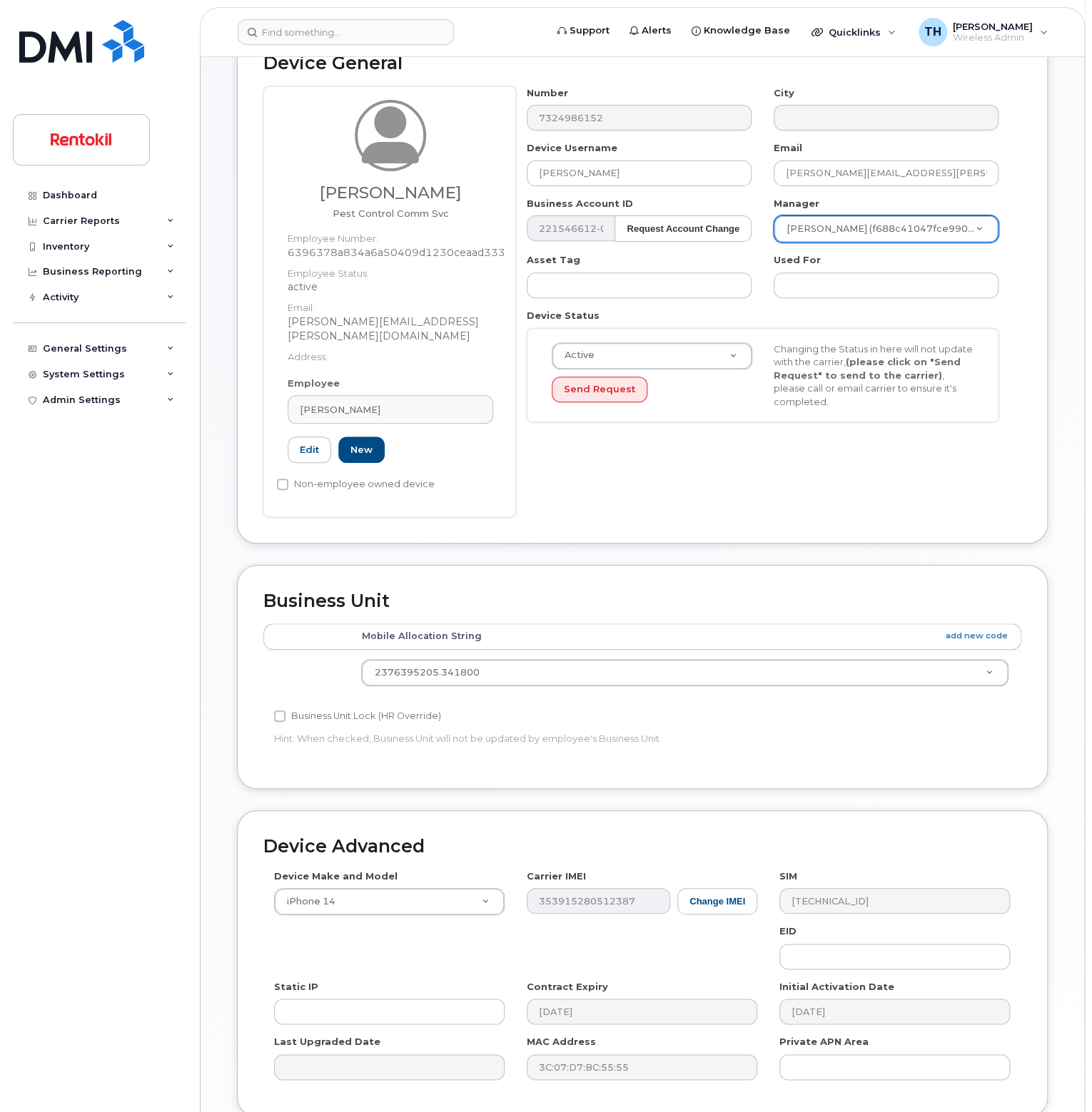
scroll to position [211, 0]
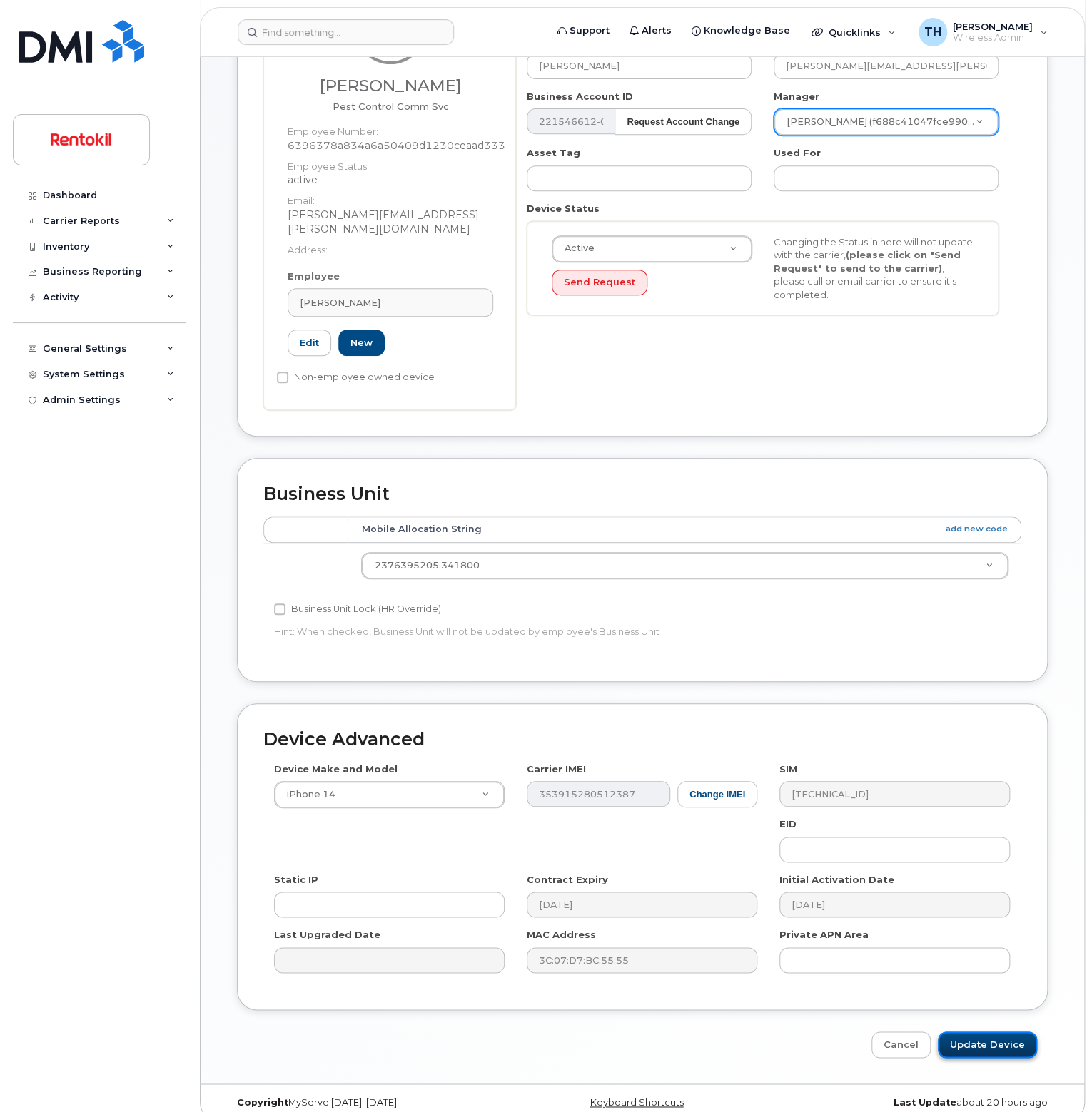
click at [983, 1032] on input "Update Device" at bounding box center [987, 1045] width 99 height 27
type input "Saving..."
